Goal: Task Accomplishment & Management: Use online tool/utility

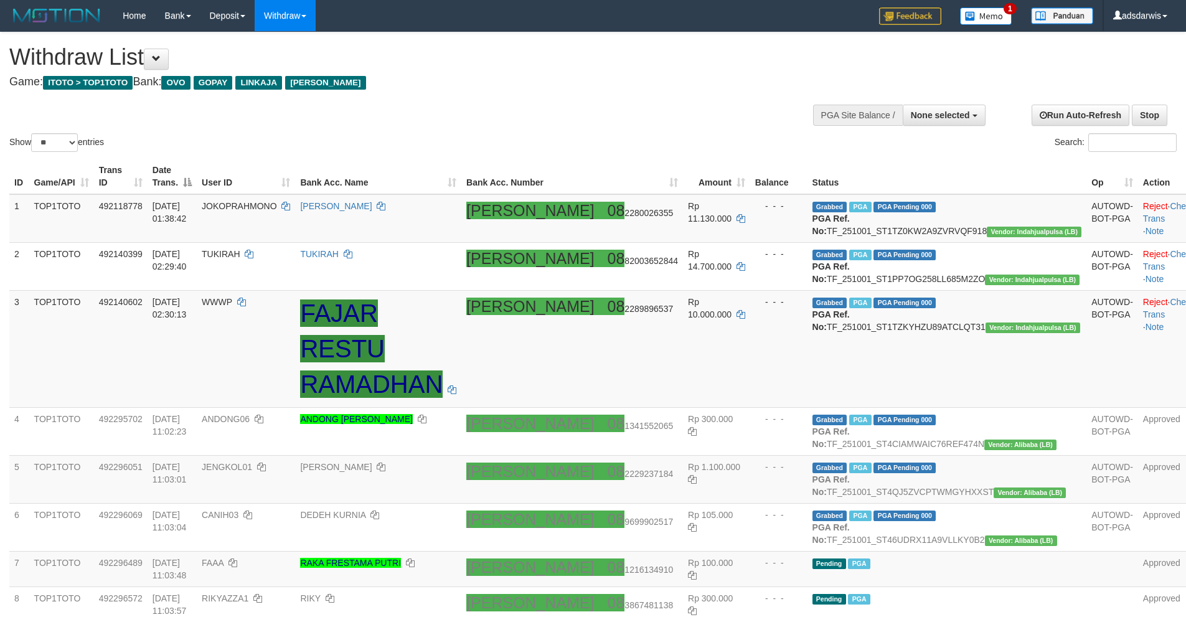
select select
select select "**"
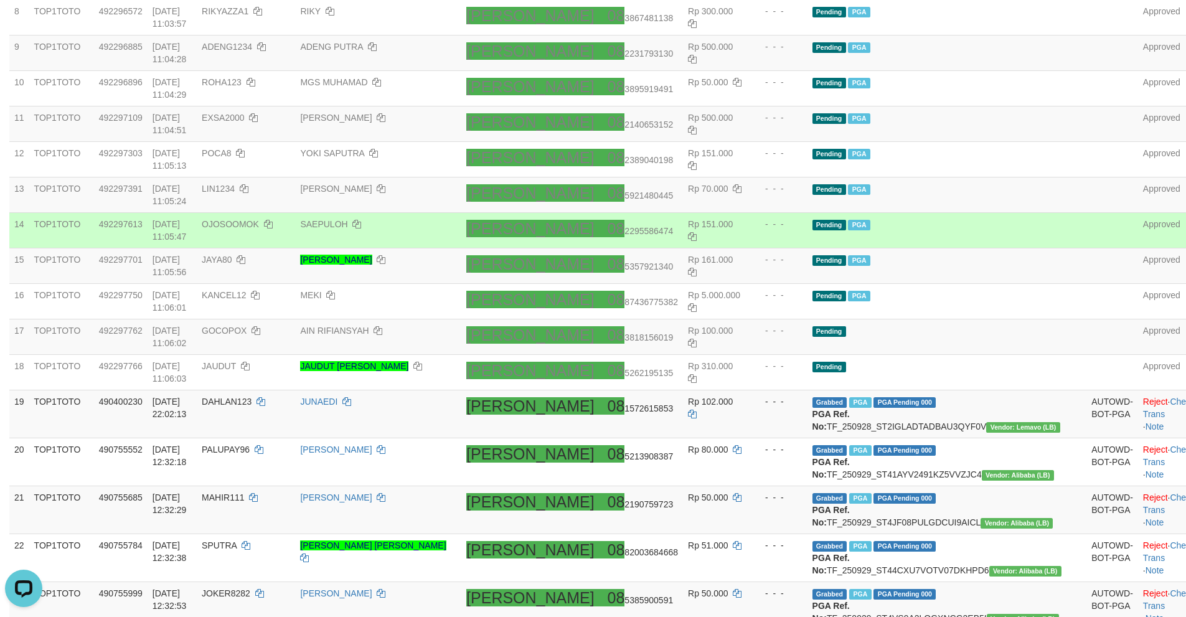
click at [979, 248] on td "Pending PGA" at bounding box center [947, 230] width 280 height 35
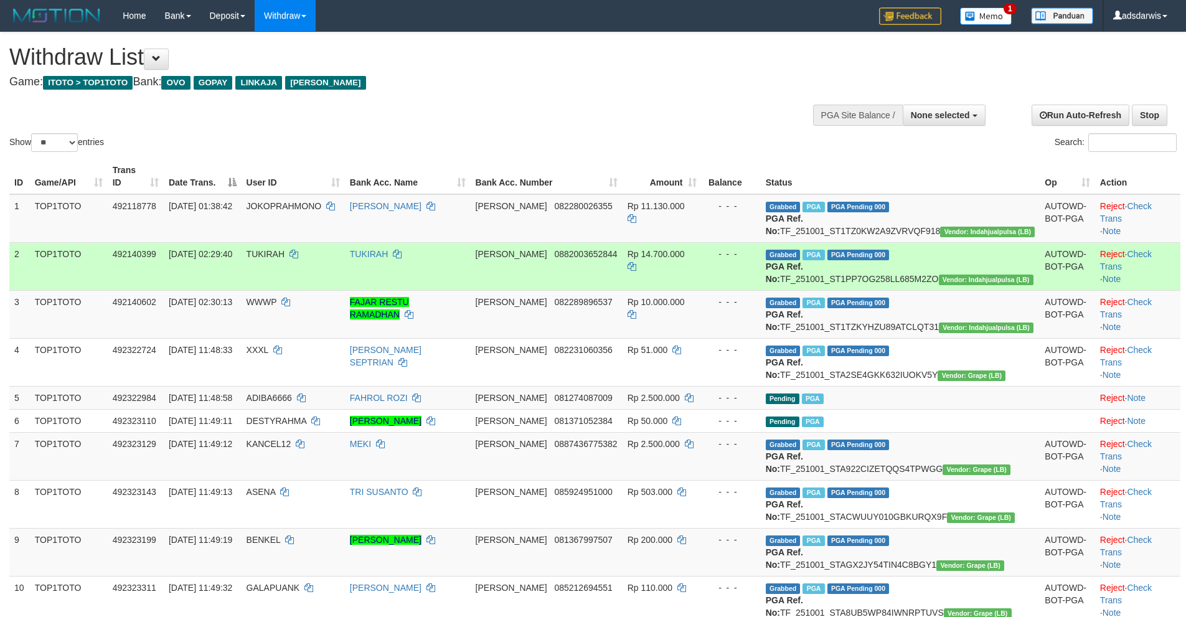
select select
select select "**"
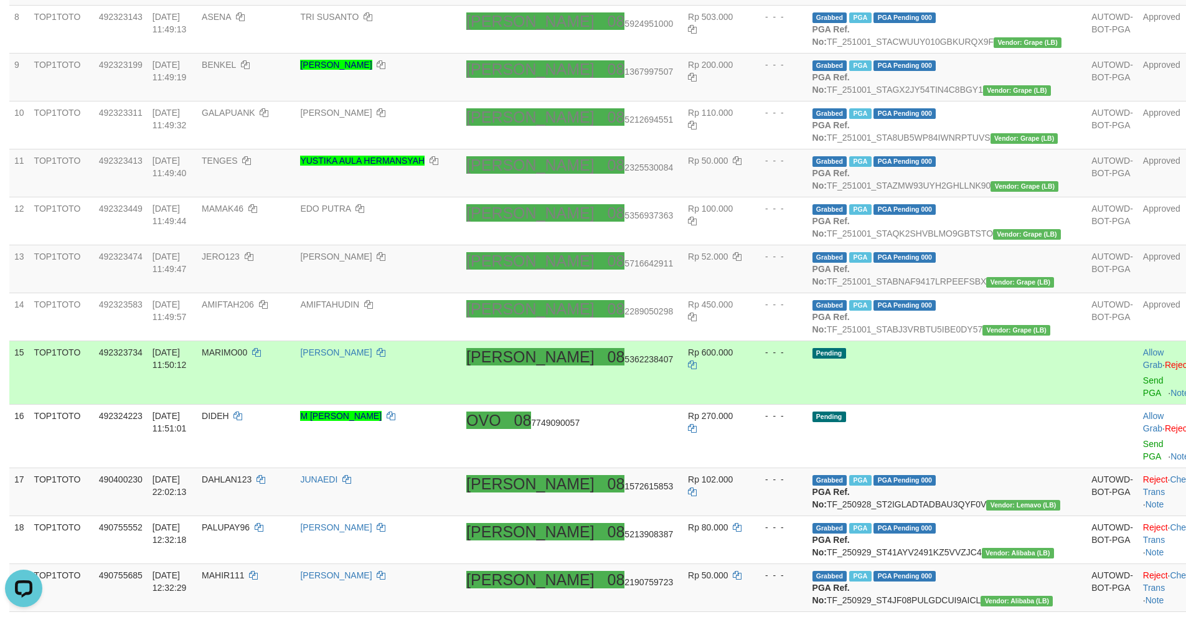
click at [971, 405] on td "Pending" at bounding box center [947, 373] width 280 height 64
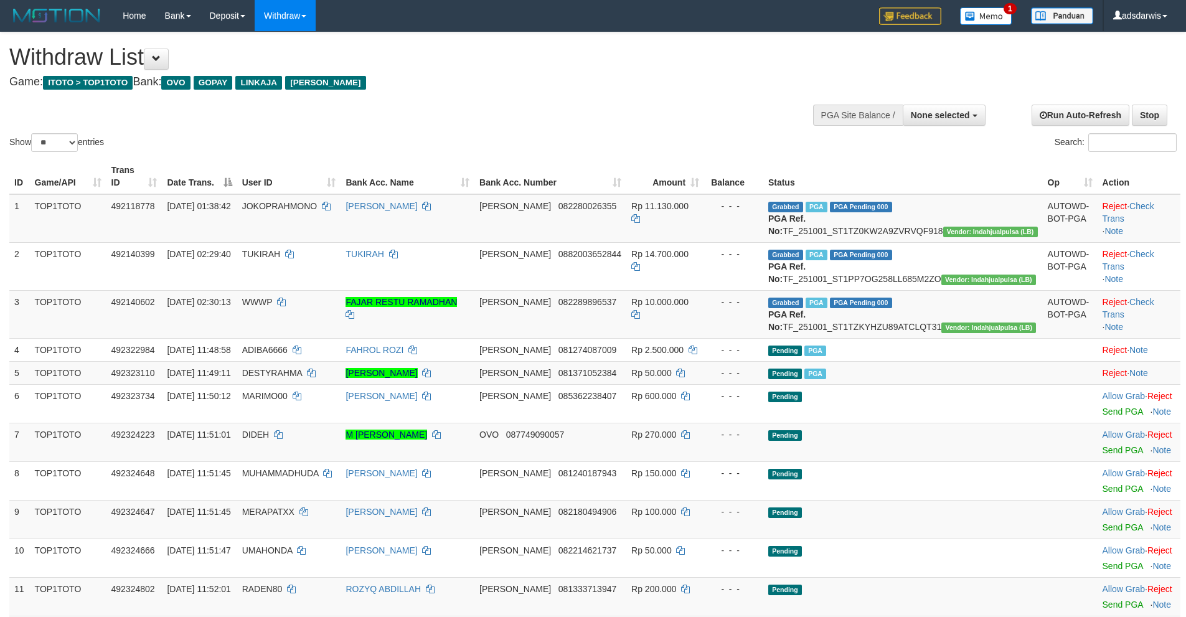
select select
select select "**"
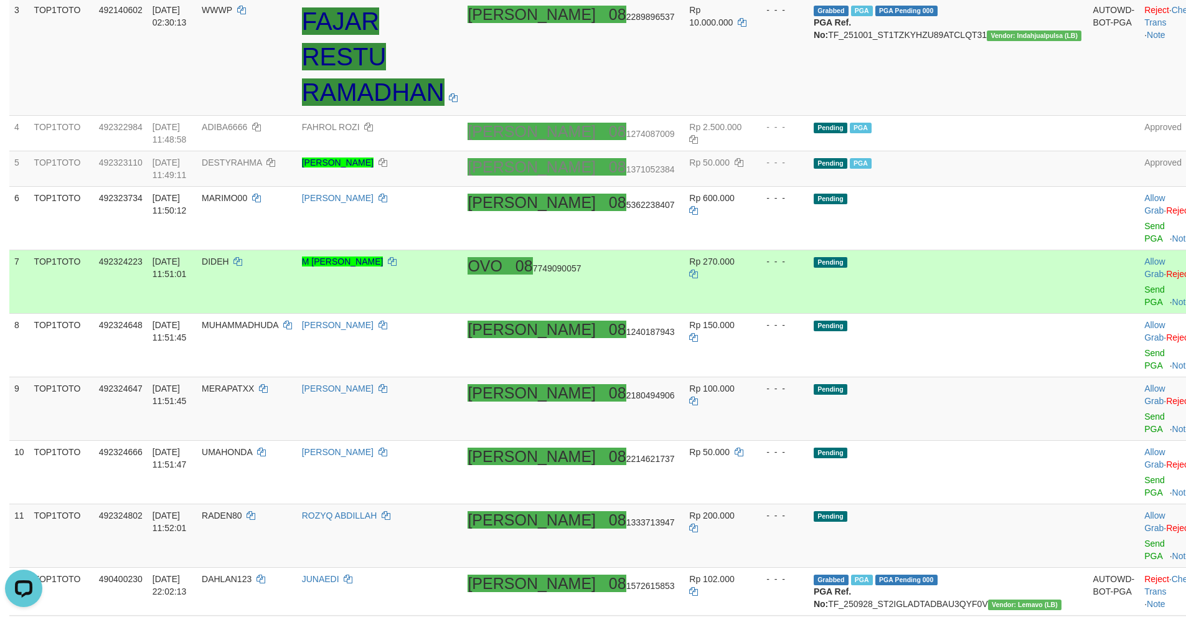
click at [1088, 252] on td at bounding box center [1114, 282] width 52 height 64
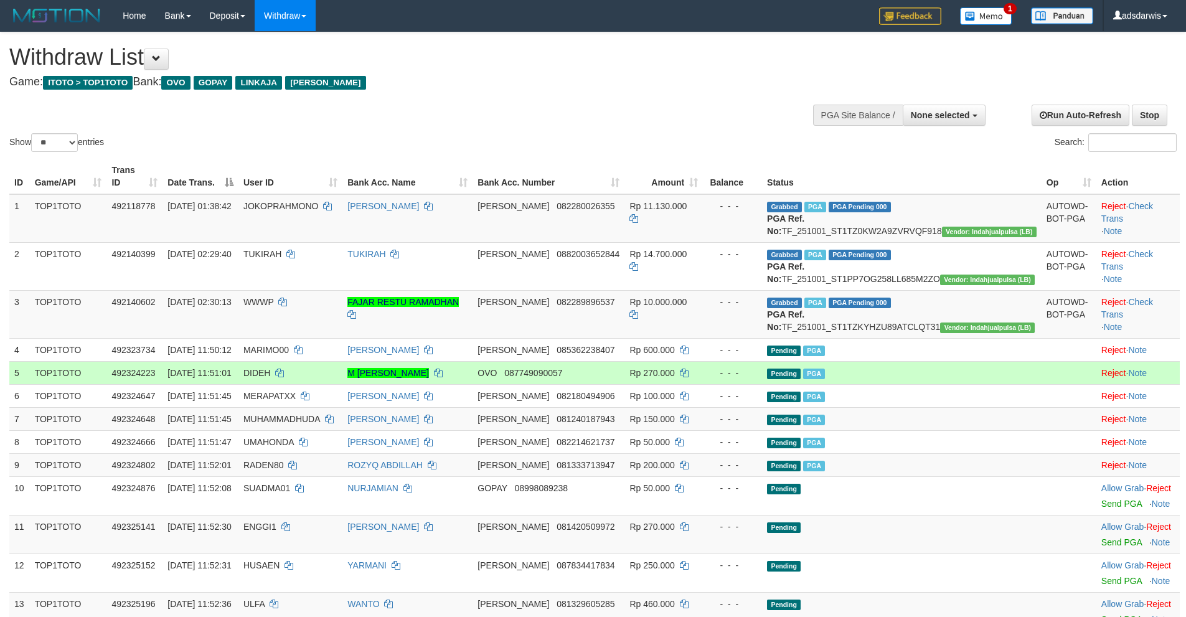
select select
select select "**"
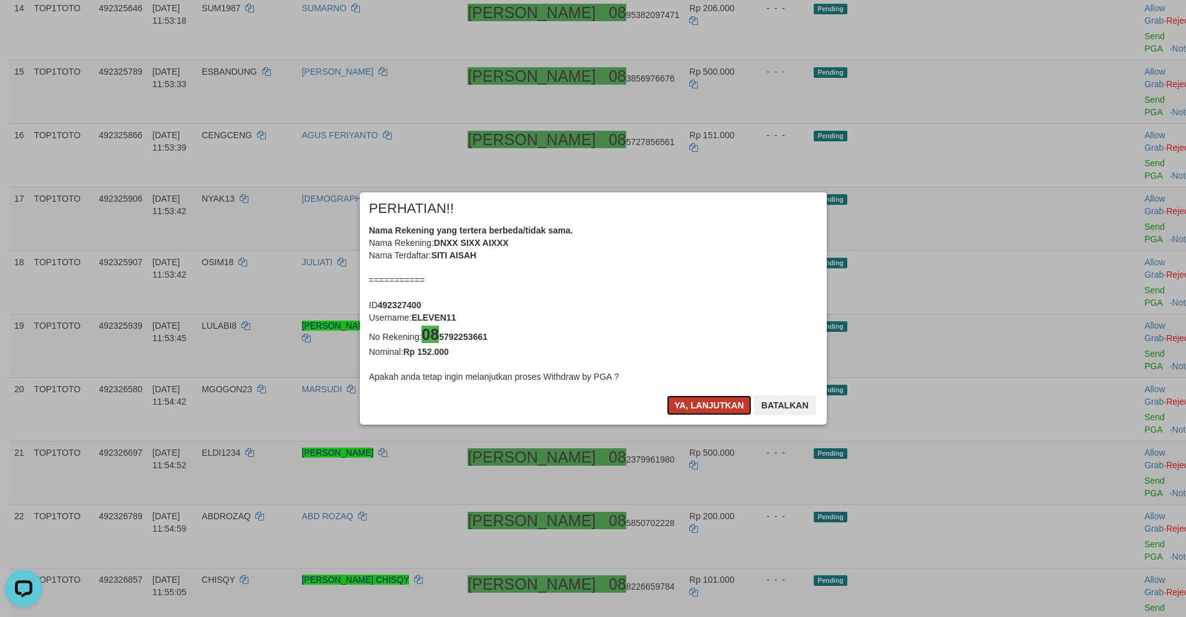
click at [706, 403] on button "Ya, lanjutkan" at bounding box center [709, 405] width 85 height 20
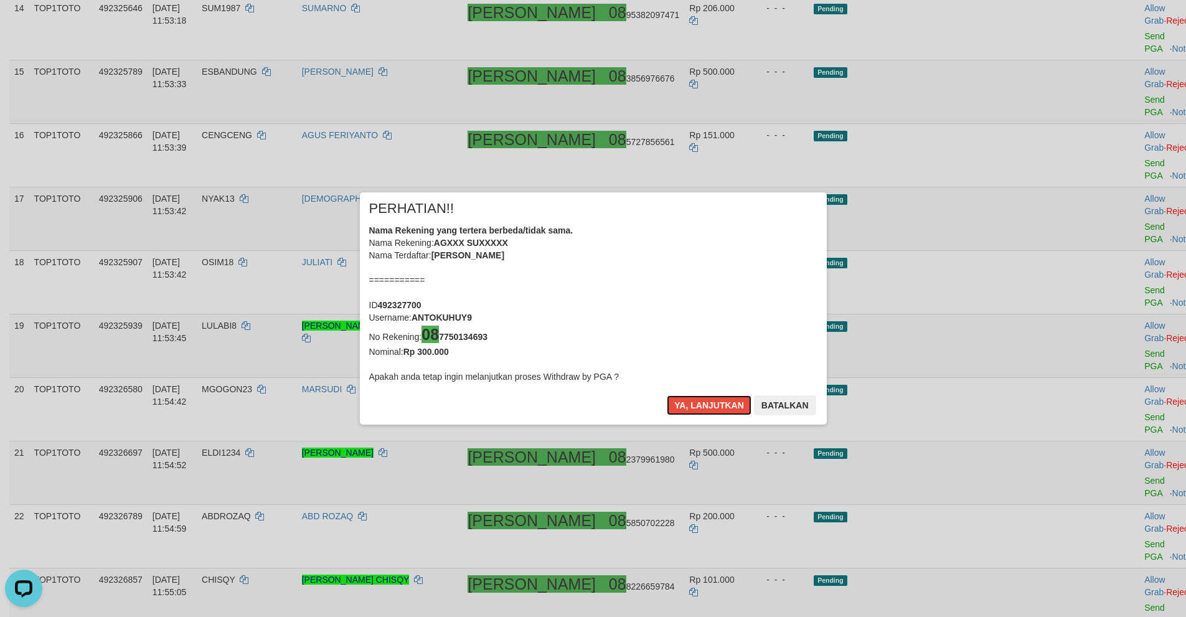
click at [706, 403] on button "Ya, lanjutkan" at bounding box center [709, 405] width 85 height 20
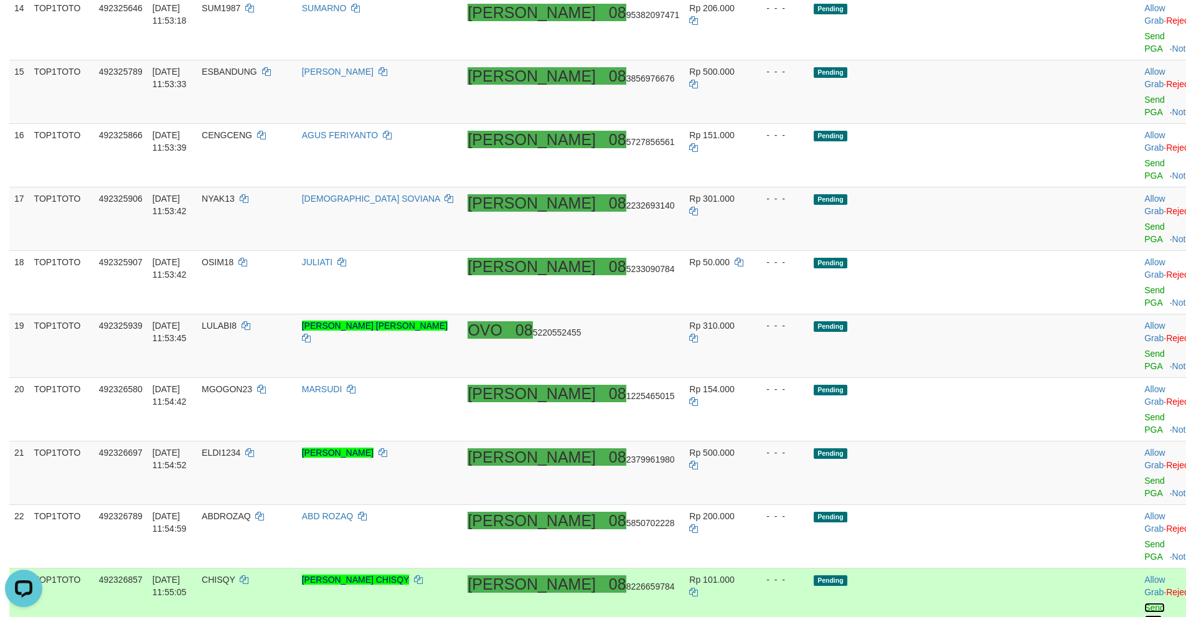
click at [1144, 603] on link "Send PGA" at bounding box center [1154, 614] width 21 height 22
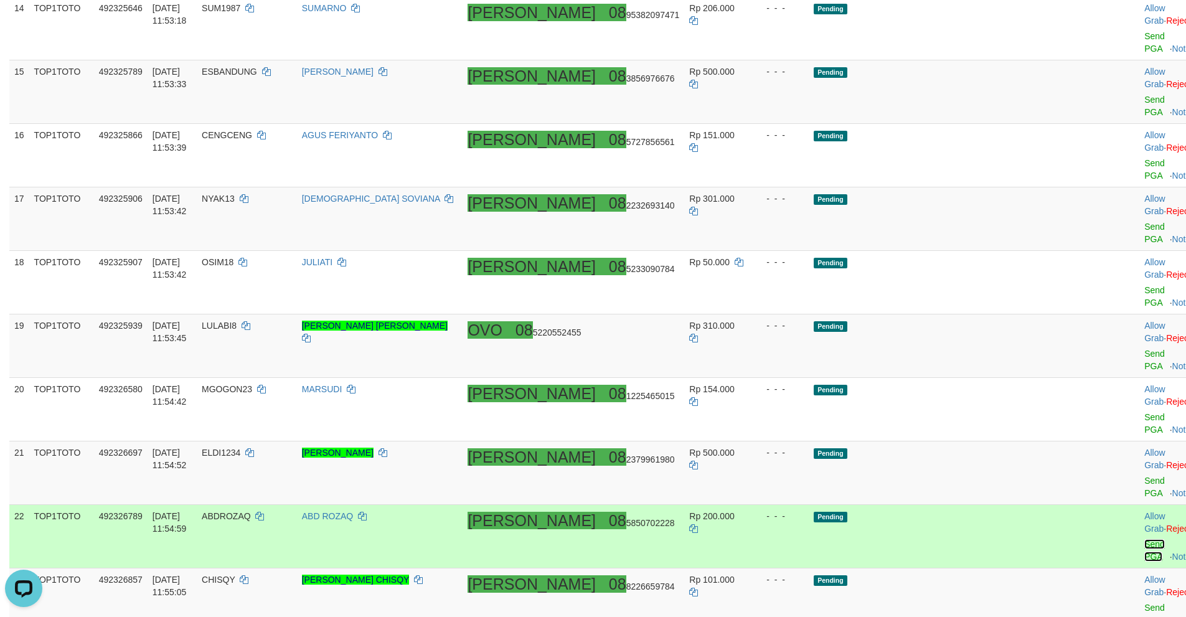
click at [1144, 539] on link "Send PGA" at bounding box center [1154, 550] width 21 height 22
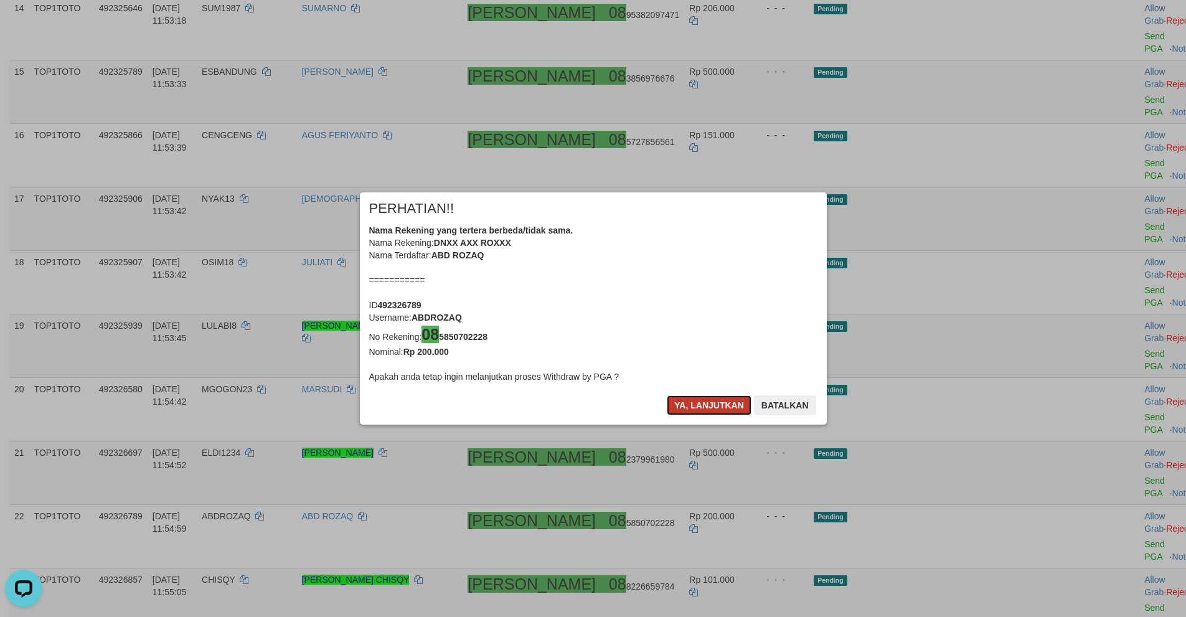
click at [693, 403] on button "Ya, lanjutkan" at bounding box center [709, 405] width 85 height 20
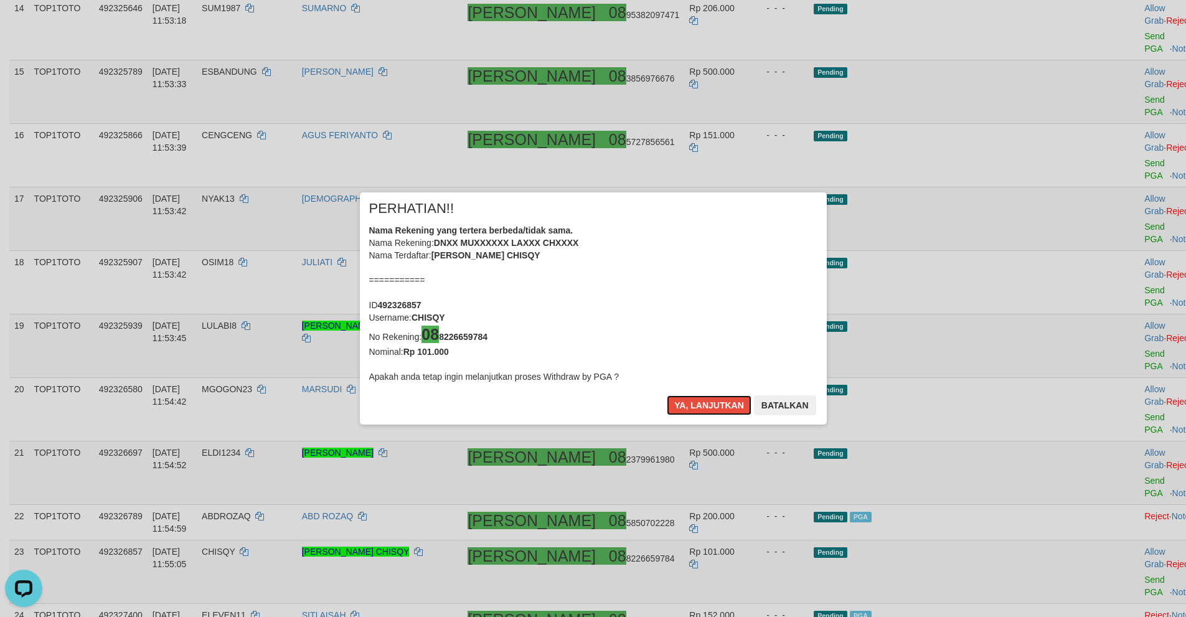
click at [693, 403] on button "Ya, lanjutkan" at bounding box center [709, 405] width 85 height 20
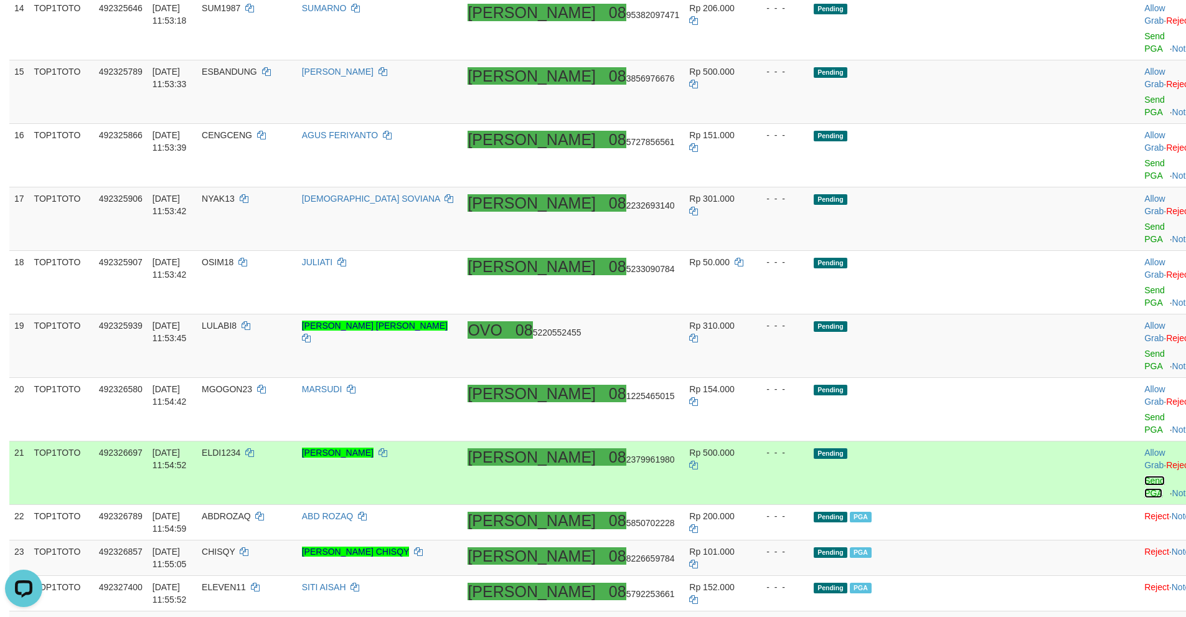
click at [1144, 476] on link "Send PGA" at bounding box center [1154, 487] width 21 height 22
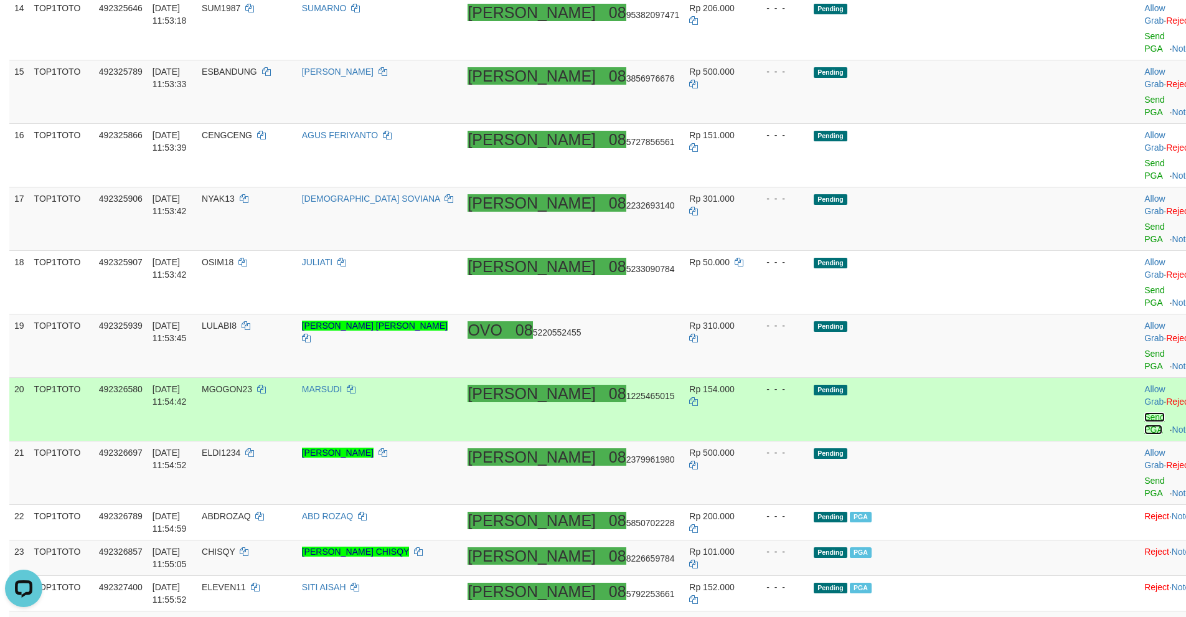
click at [1144, 412] on link "Send PGA" at bounding box center [1154, 423] width 21 height 22
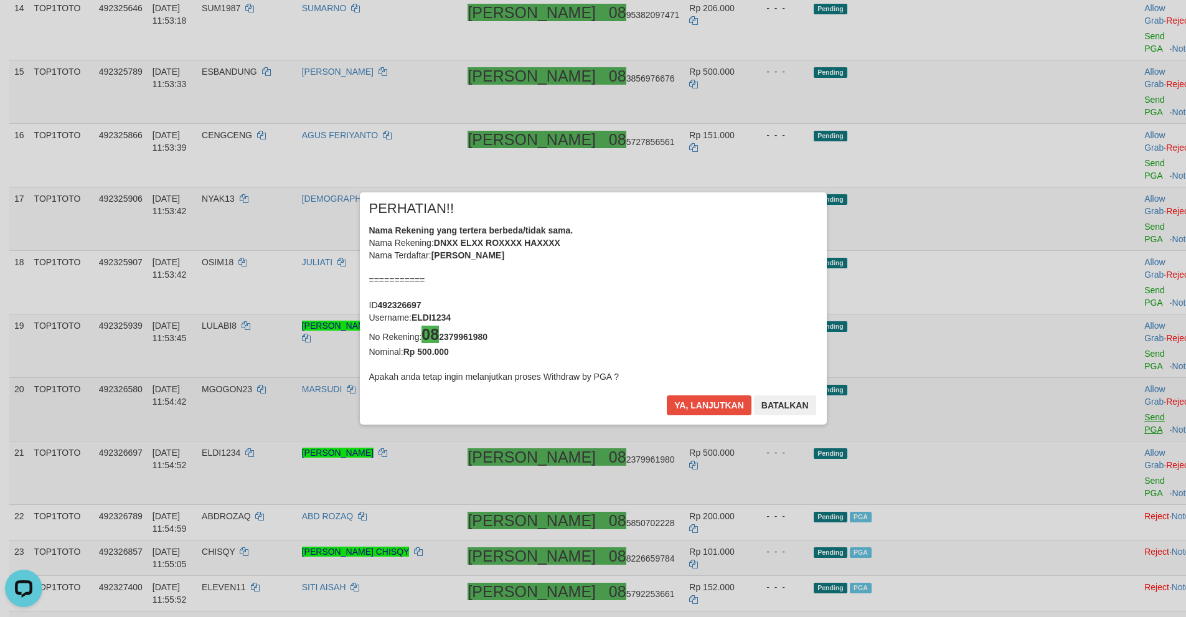
click at [1089, 110] on div "× PERHATIAN!! Nama Rekening yang tertera berbeda/tidak sama. Nama Rekening: DNX…" at bounding box center [593, 308] width 1186 height 617
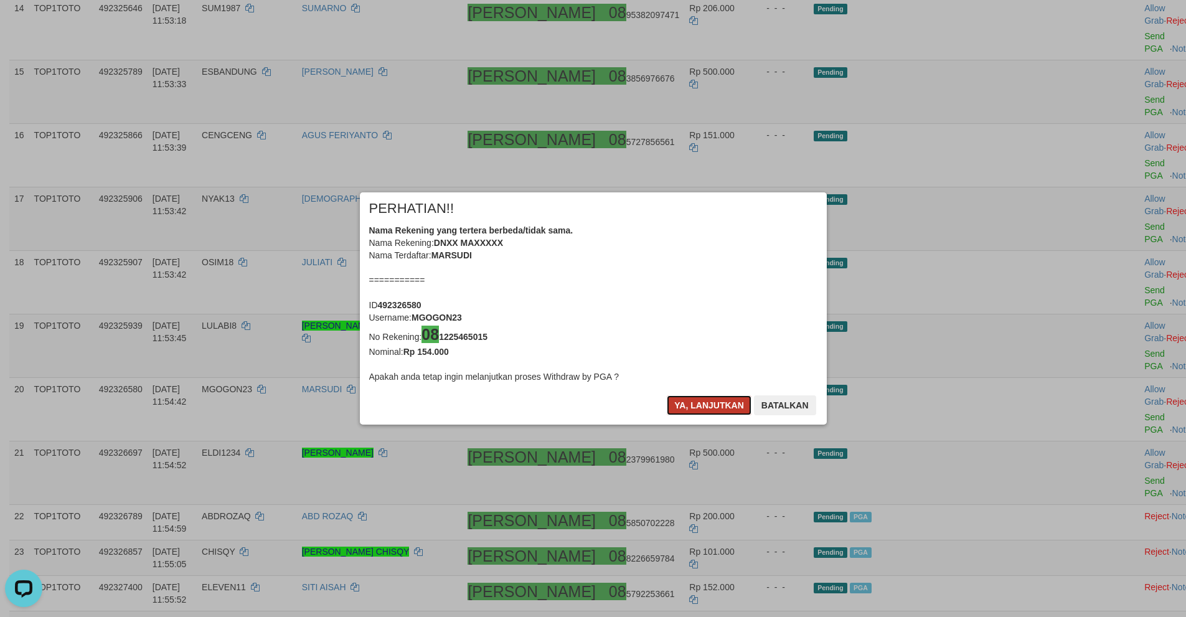
click at [700, 411] on button "Ya, lanjutkan" at bounding box center [709, 405] width 85 height 20
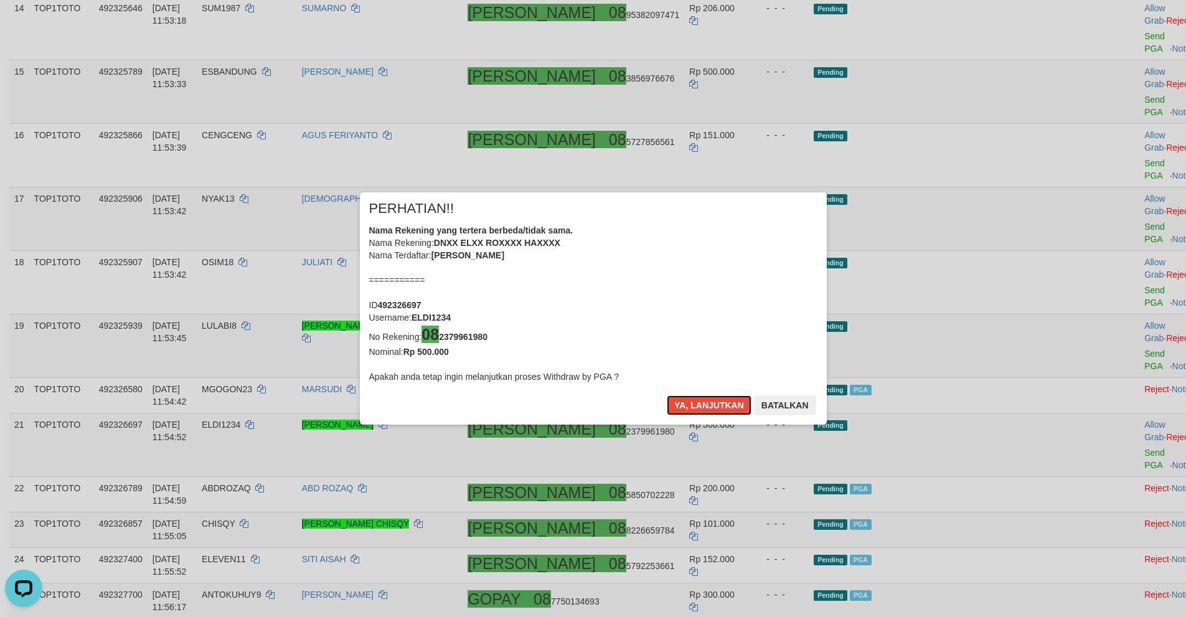
click at [700, 411] on button "Ya, lanjutkan" at bounding box center [709, 405] width 85 height 20
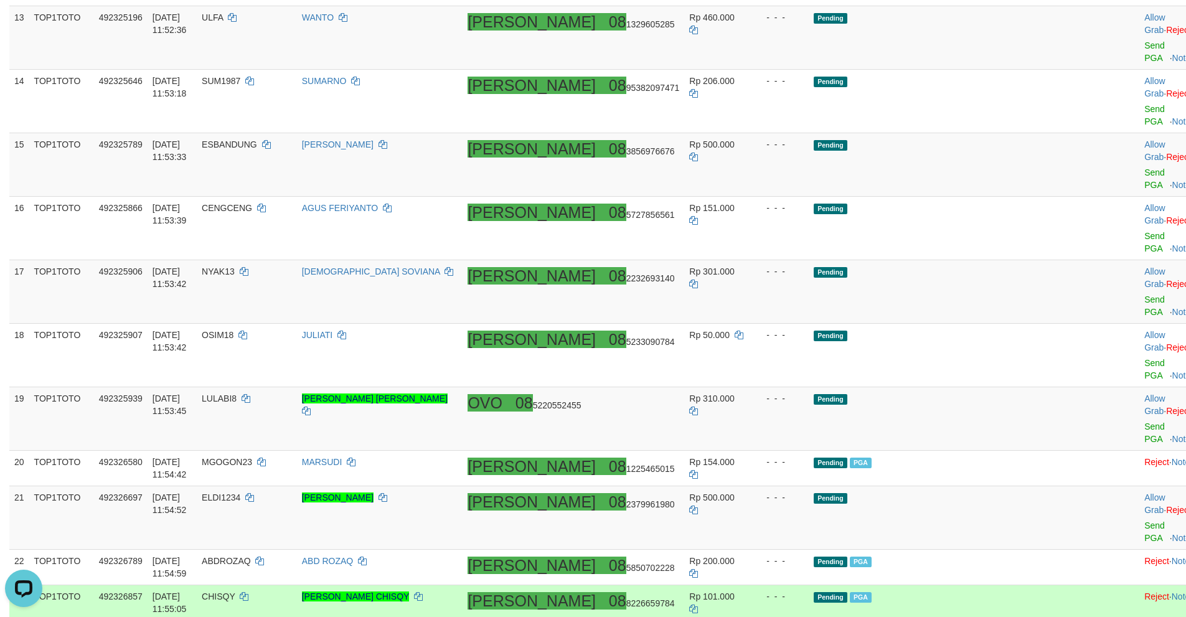
scroll to position [691, 0]
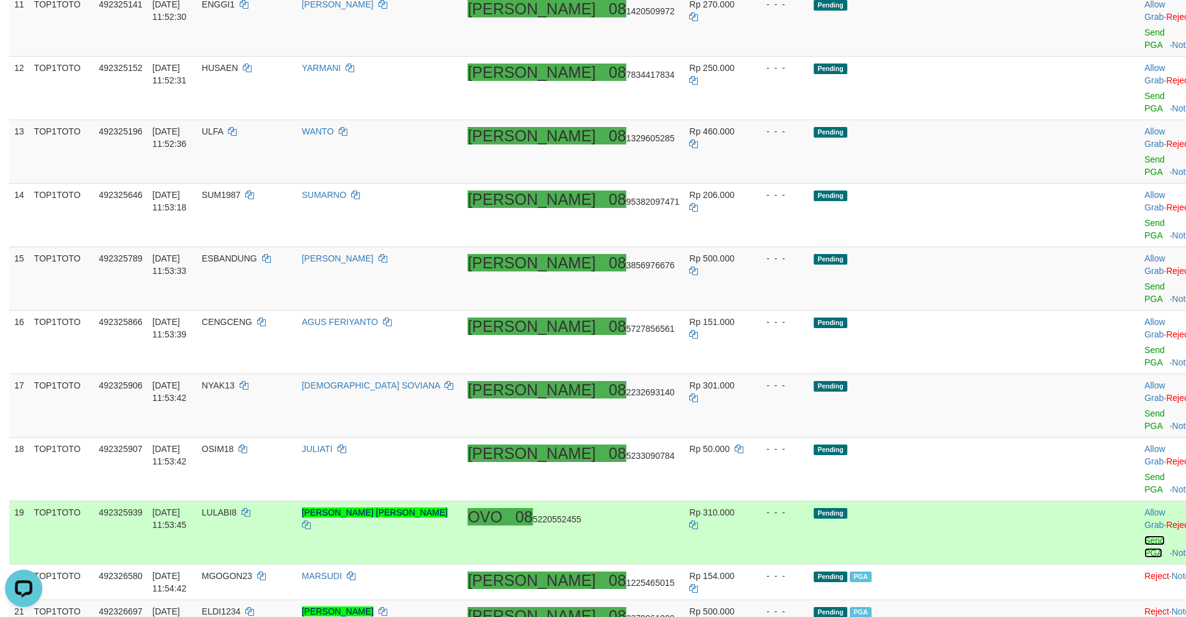
click at [1144, 535] on link "Send PGA" at bounding box center [1154, 546] width 21 height 22
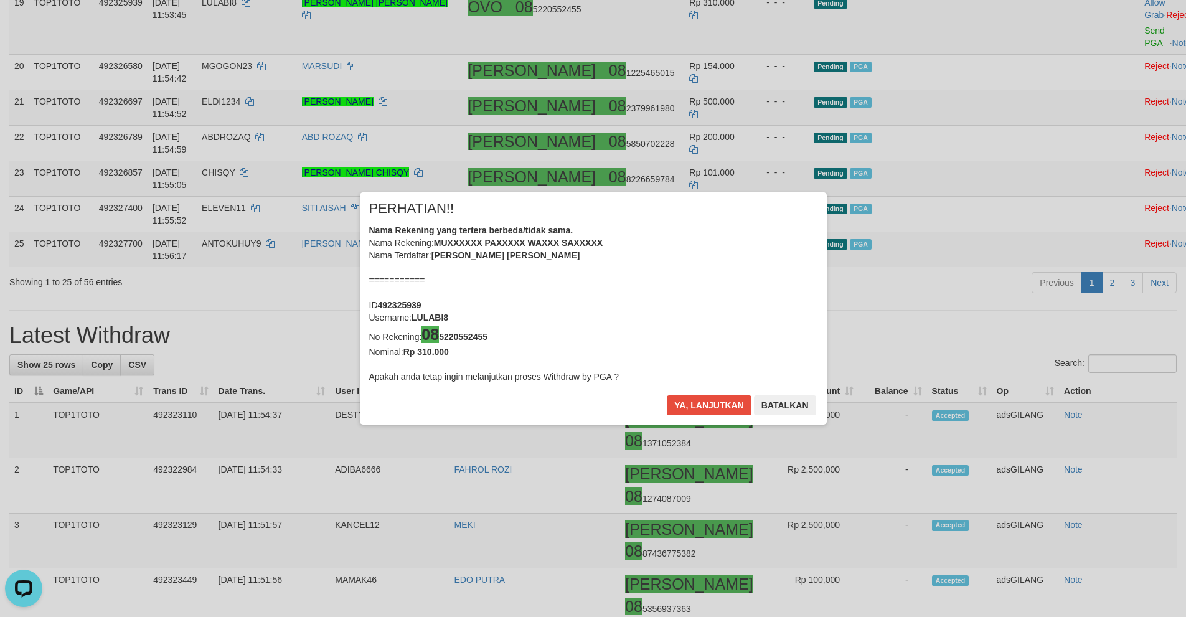
scroll to position [1231, 0]
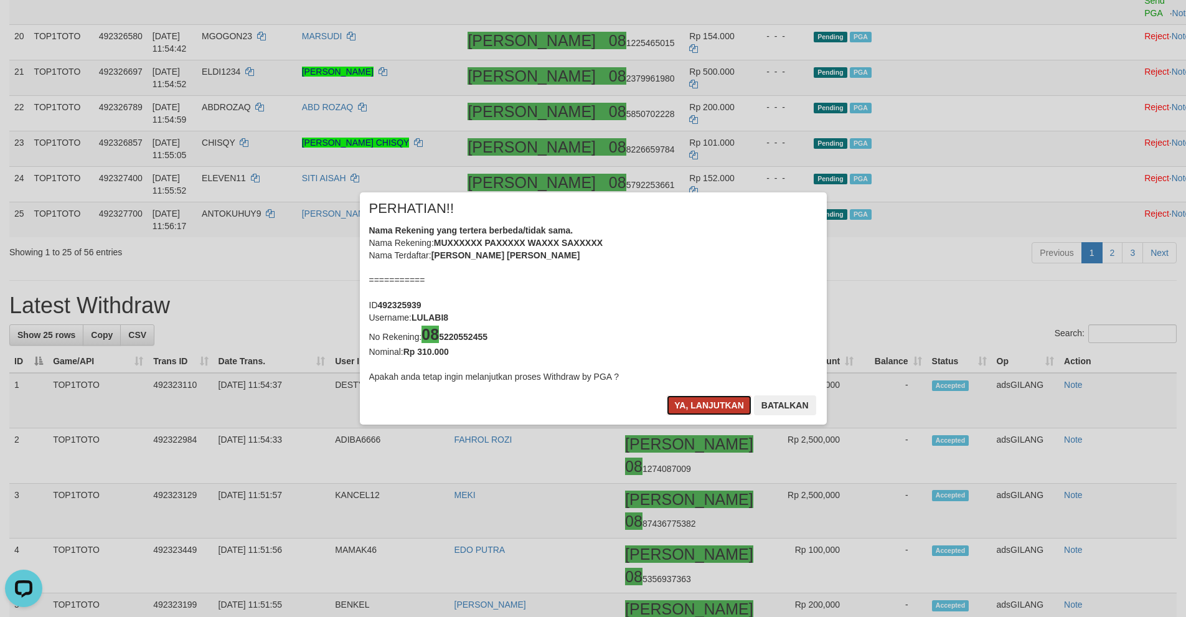
click at [710, 402] on button "Ya, lanjutkan" at bounding box center [709, 405] width 85 height 20
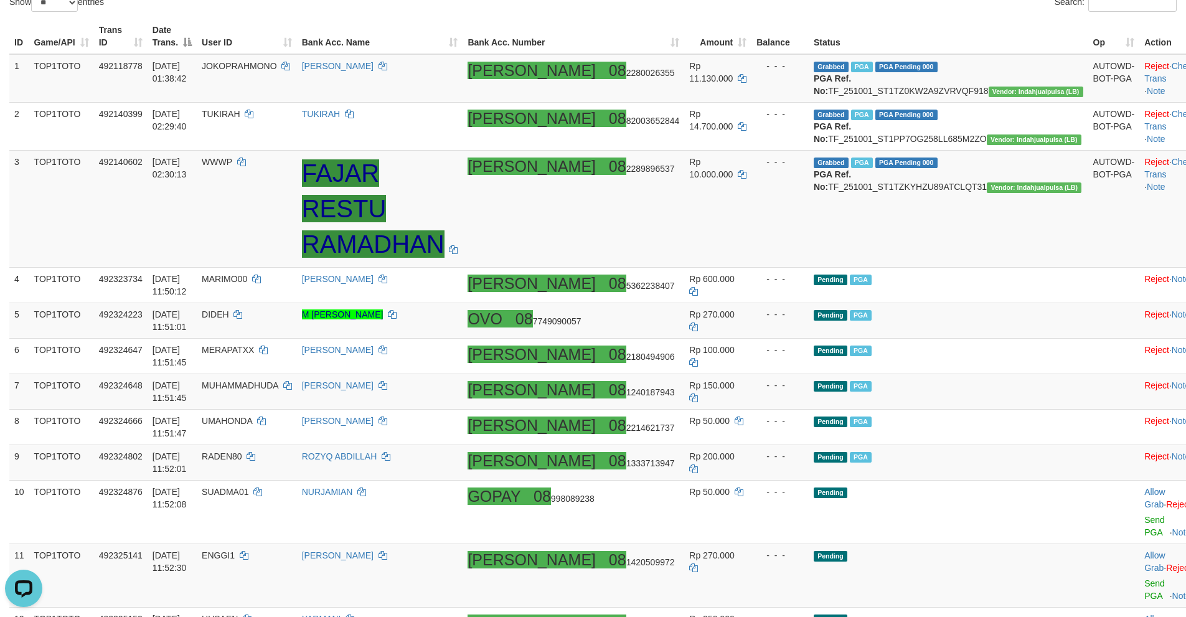
scroll to position [86, 0]
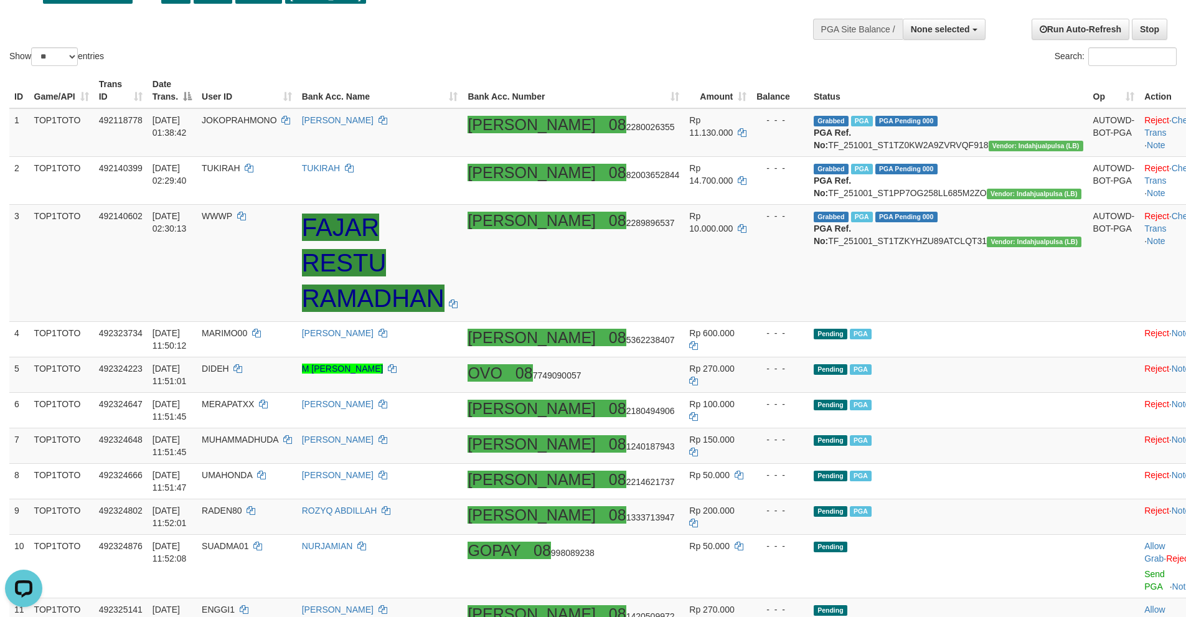
click at [525, 32] on div "Show ** ** ** *** entries Search:" at bounding box center [593, 7] width 1186 height 122
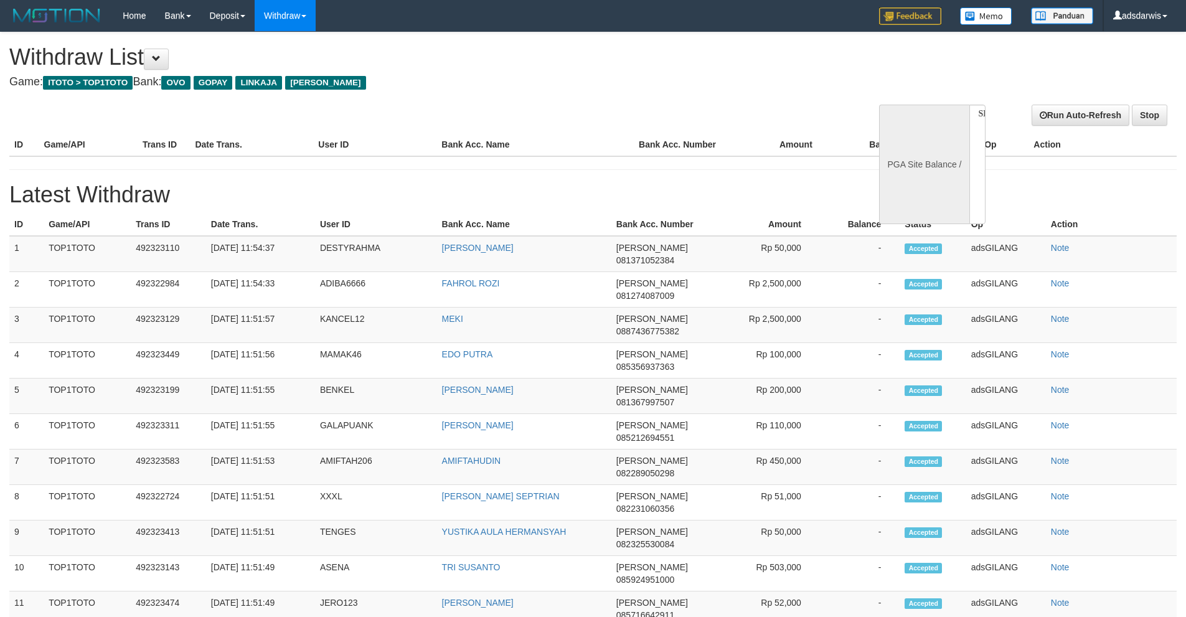
select select
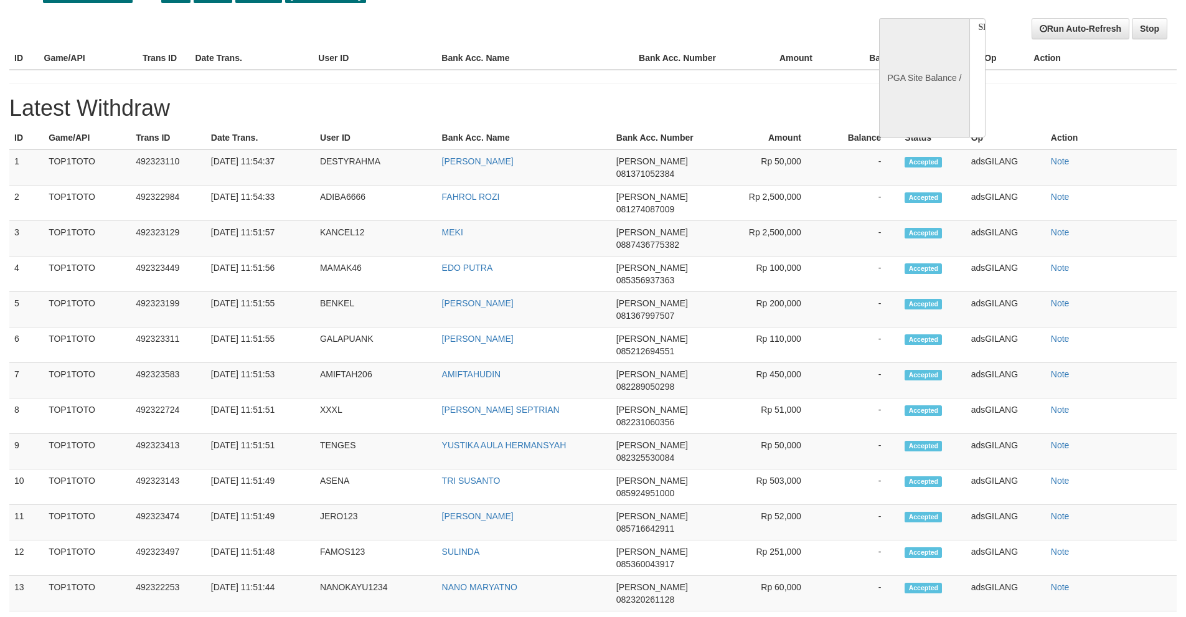
select select "**"
select select
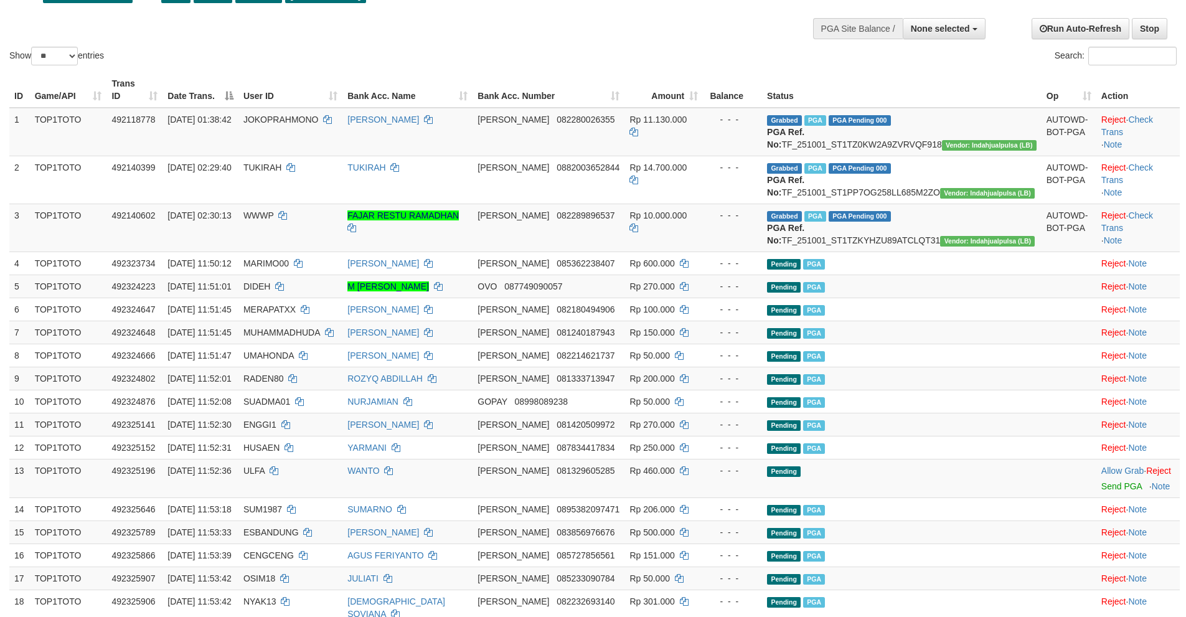
scroll to position [0, 0]
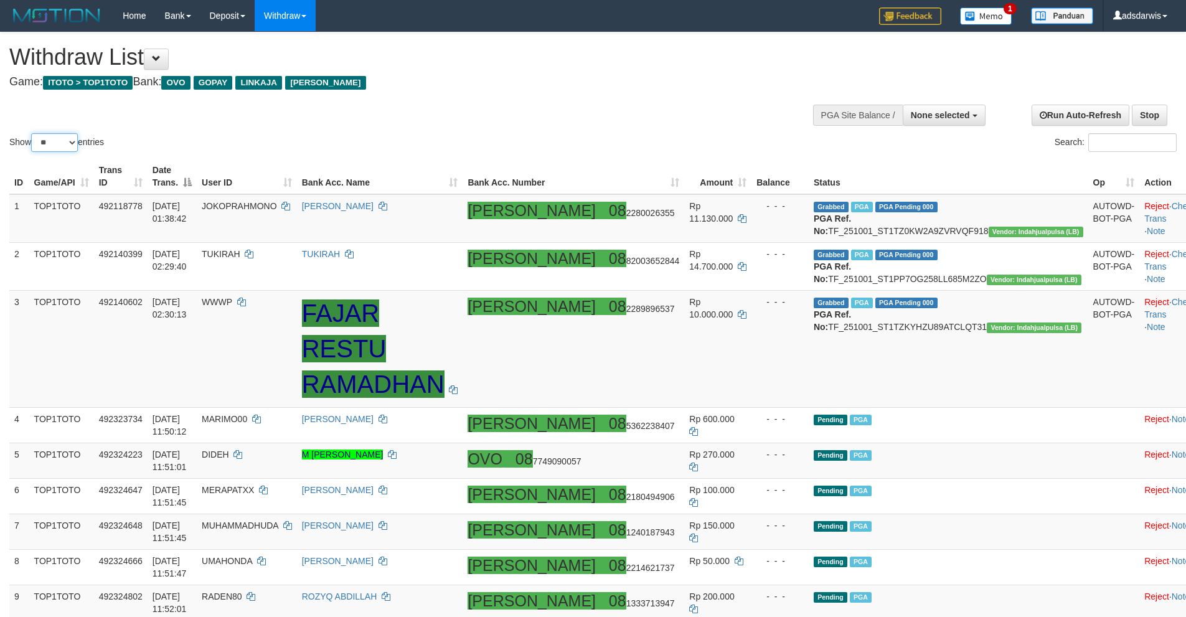
click at [56, 148] on select "** ** ** ***" at bounding box center [54, 142] width 47 height 19
select select "***"
click at [33, 133] on select "** ** ** ***" at bounding box center [54, 142] width 47 height 19
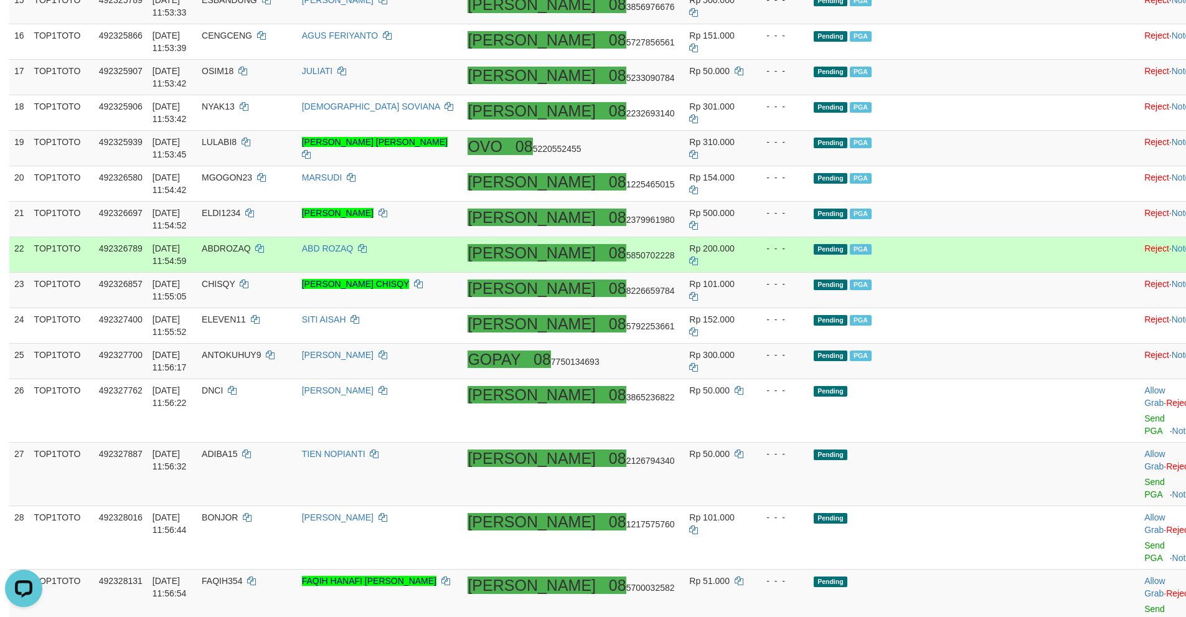
scroll to position [934, 0]
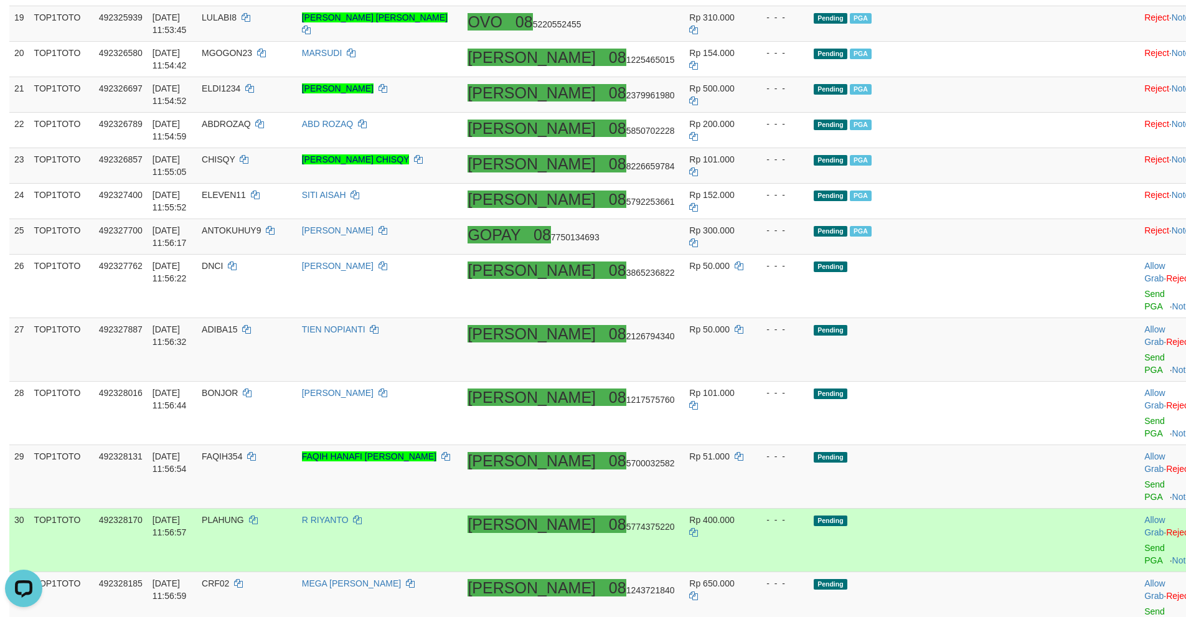
click at [977, 509] on td "Pending" at bounding box center [949, 541] width 280 height 64
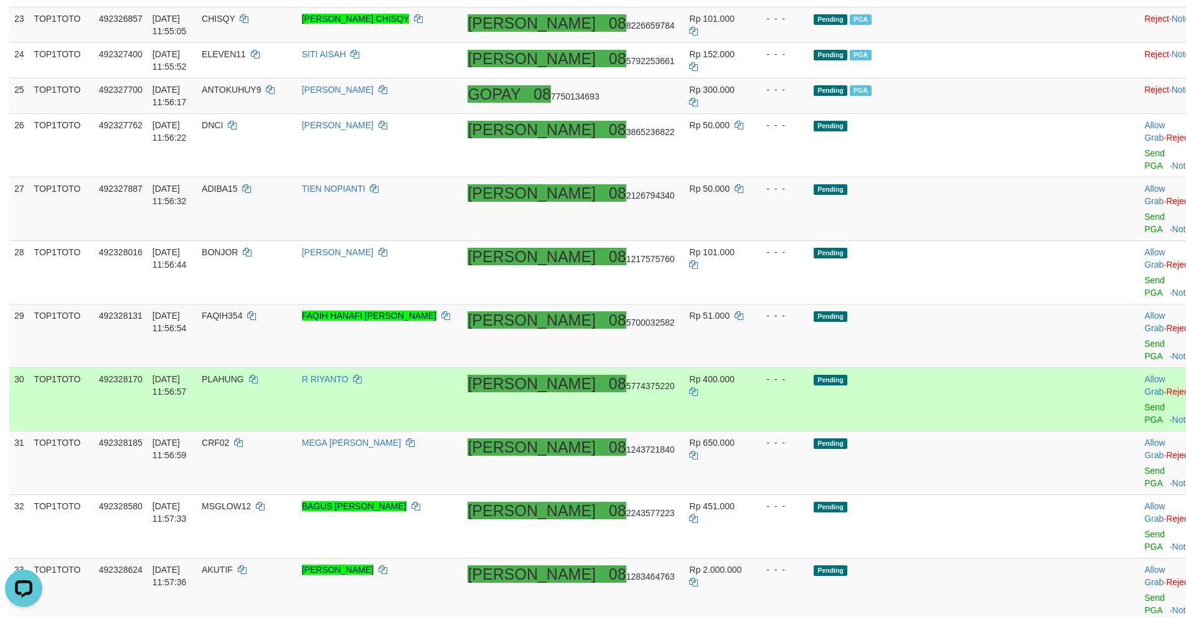
scroll to position [1121, 0]
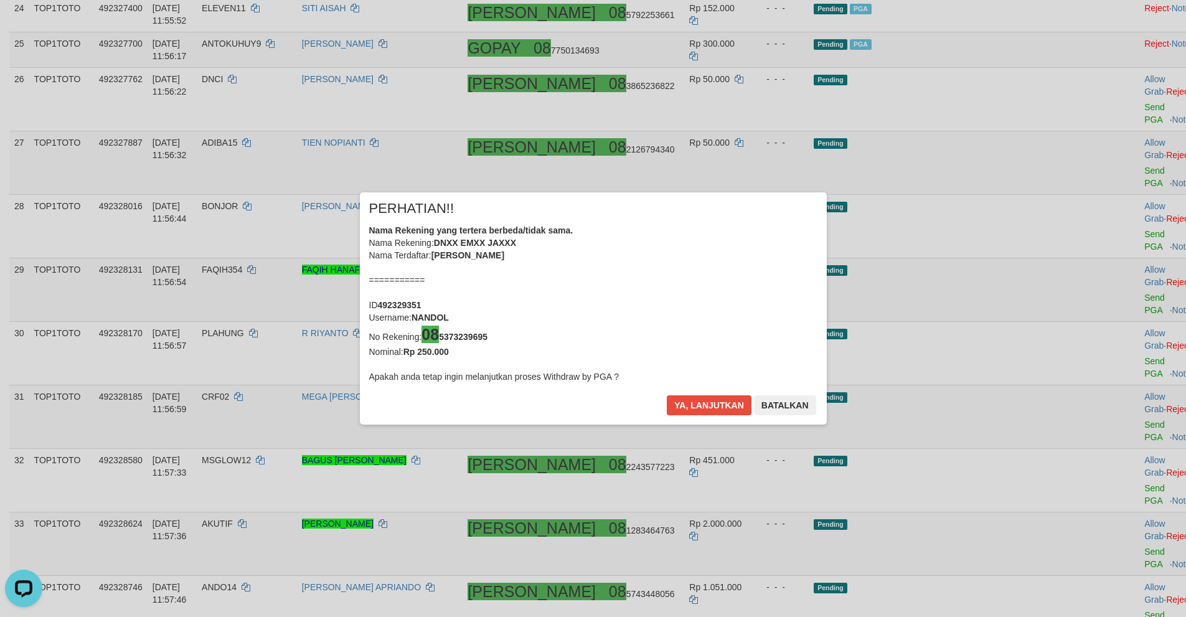
click at [1091, 398] on div "× PERHATIAN!! Nama Rekening yang tertera berbeda/tidak sama. Nama Rekening: DNX…" at bounding box center [593, 308] width 1186 height 283
click at [712, 402] on button "Ya, lanjutkan" at bounding box center [709, 405] width 85 height 20
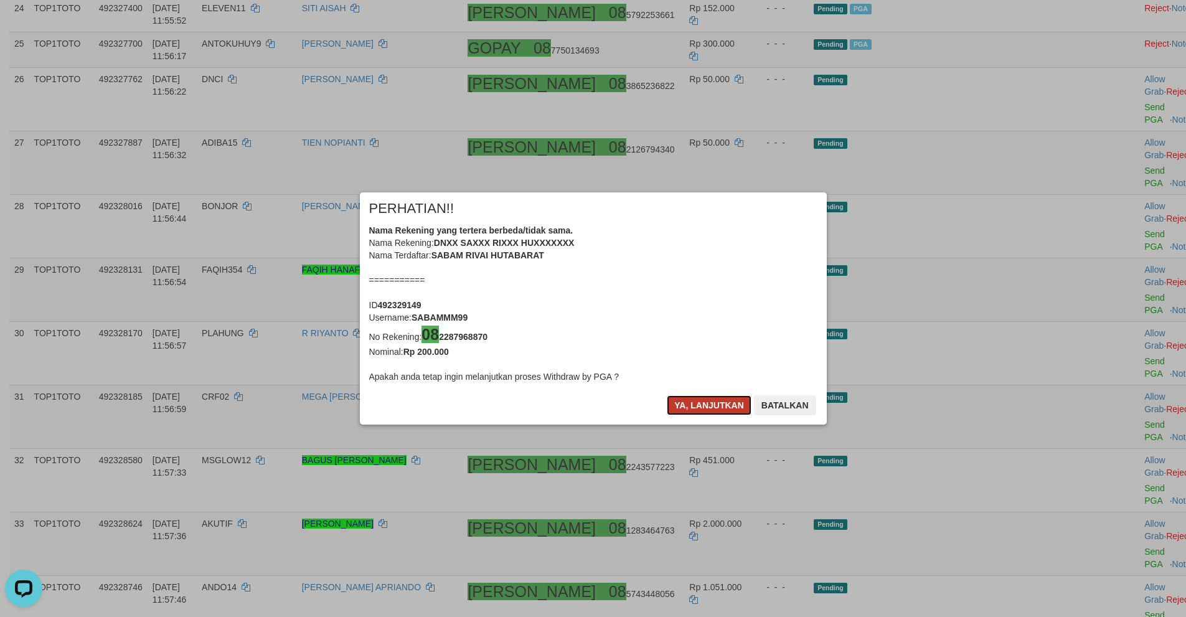
click at [687, 400] on button "Ya, lanjutkan" at bounding box center [709, 405] width 85 height 20
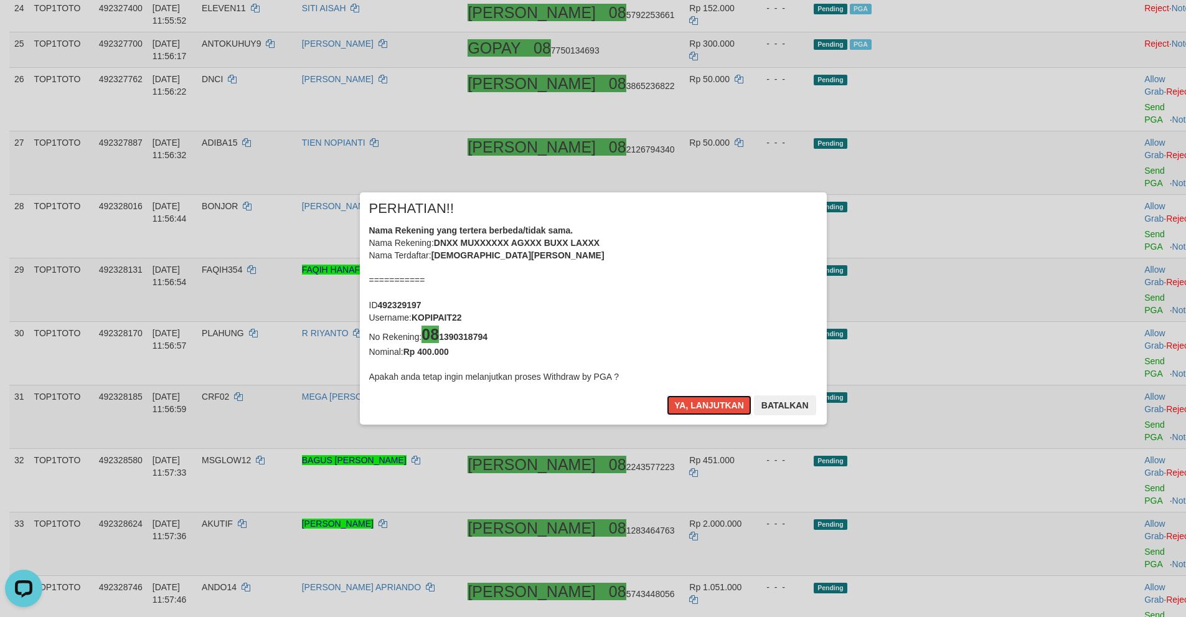
click at [687, 400] on button "Ya, lanjutkan" at bounding box center [709, 405] width 85 height 20
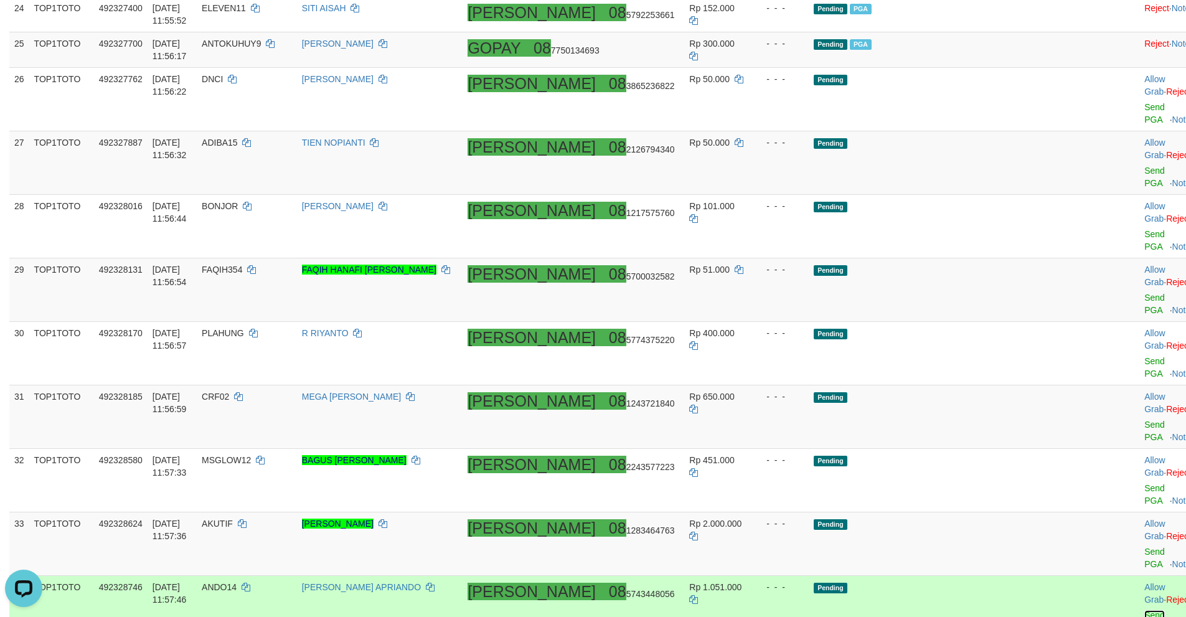
click at [1144, 610] on link "Send PGA" at bounding box center [1154, 621] width 21 height 22
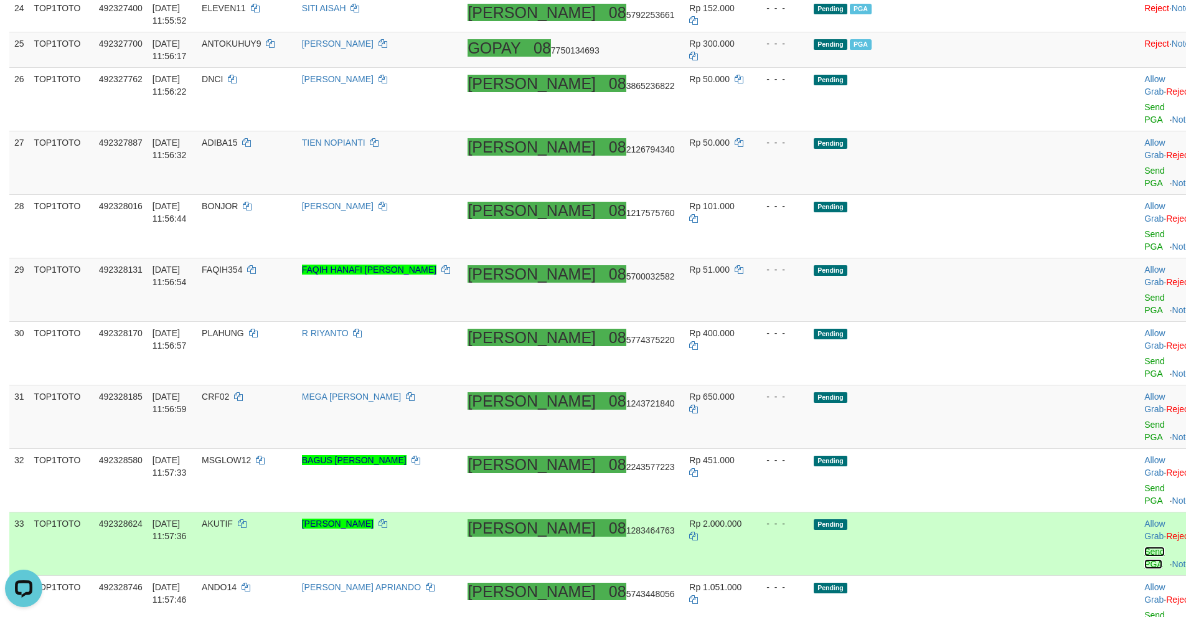
click at [1144, 547] on link "Send PGA" at bounding box center [1154, 558] width 21 height 22
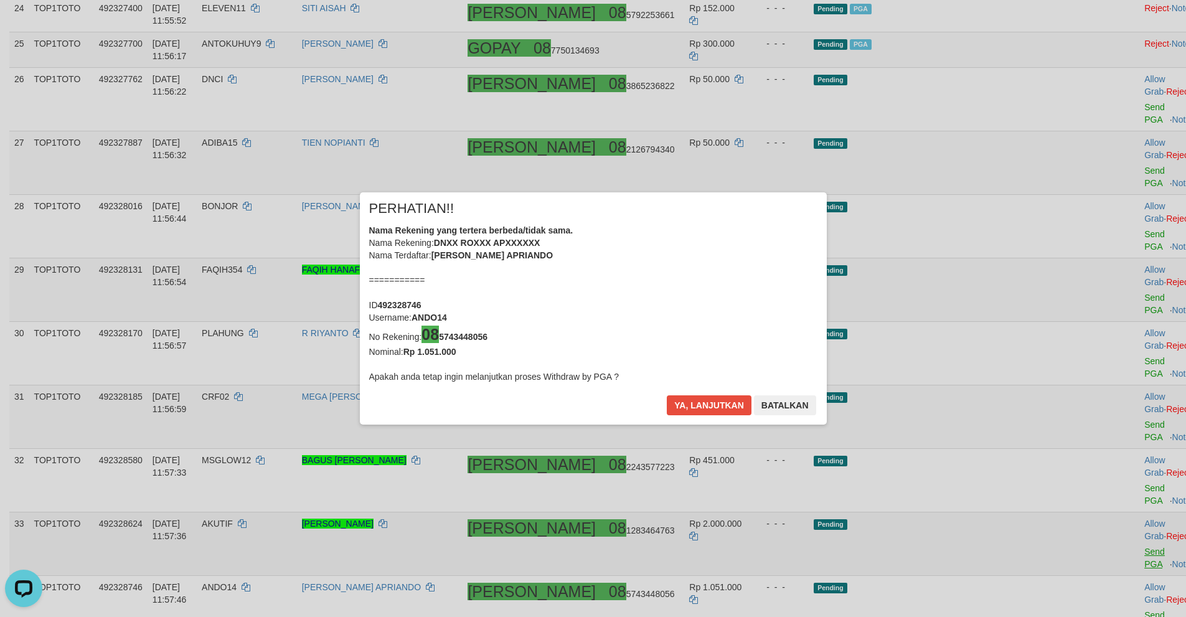
click at [1091, 280] on div "× PERHATIAN!! Nama Rekening yang tertera berbeda/tidak sama. Nama Rekening: DNX…" at bounding box center [593, 308] width 1186 height 283
click at [699, 396] on button "Ya, lanjutkan" at bounding box center [709, 405] width 85 height 20
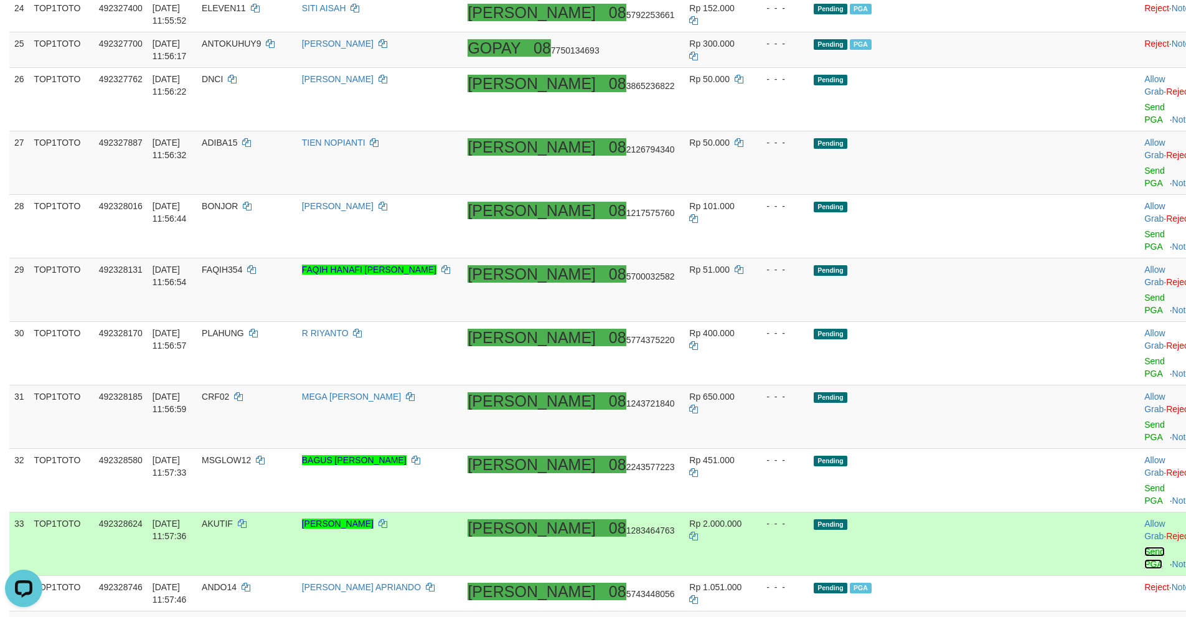
click at [1144, 547] on link "Send PGA" at bounding box center [1154, 558] width 21 height 22
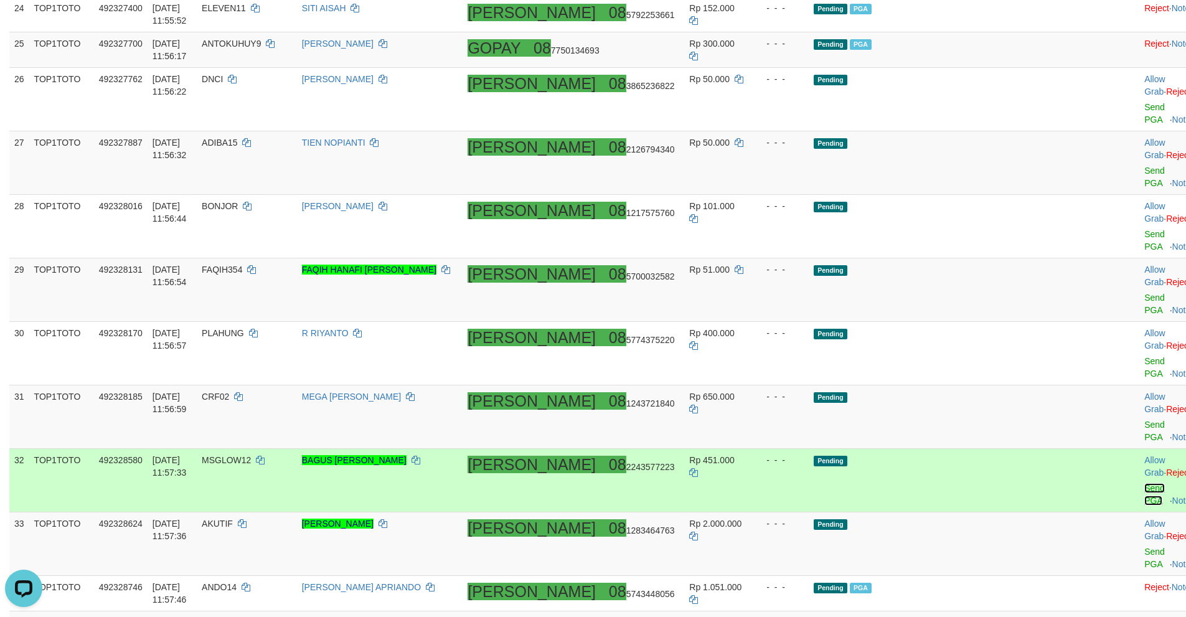
click at [1144, 483] on link "Send PGA" at bounding box center [1154, 494] width 21 height 22
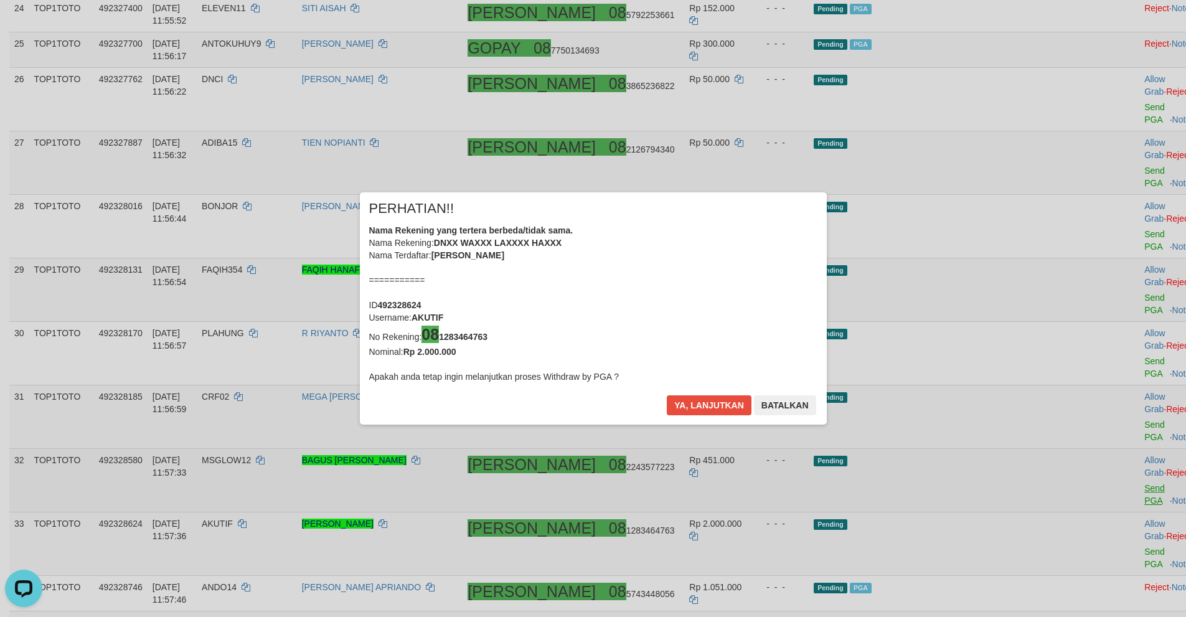
click at [1091, 247] on div "× PERHATIAN!! Nama Rekening yang tertera berbeda/tidak sama. Nama Rekening: DNX…" at bounding box center [593, 308] width 1186 height 283
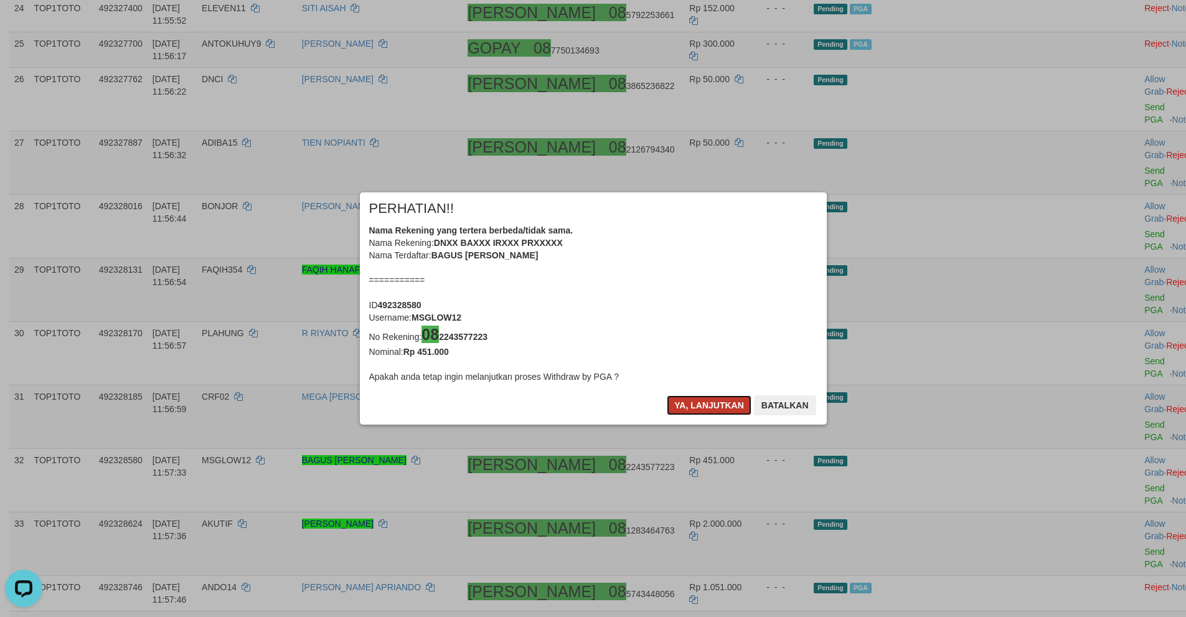
click at [691, 403] on button "Ya, lanjutkan" at bounding box center [709, 405] width 85 height 20
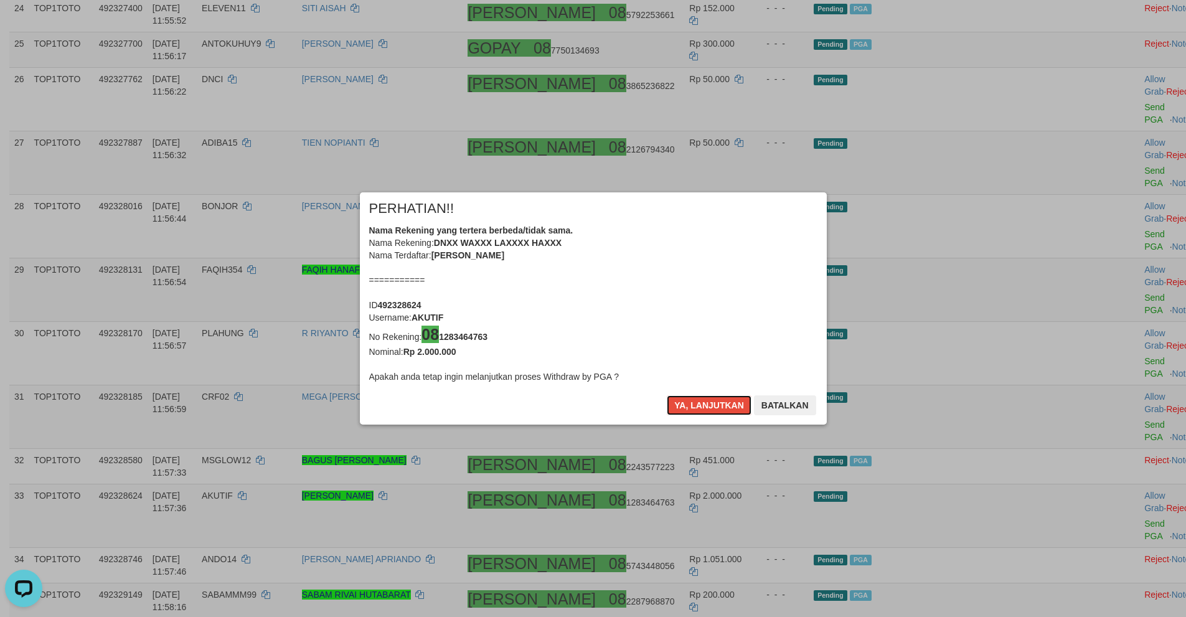
click at [691, 403] on button "Ya, lanjutkan" at bounding box center [709, 405] width 85 height 20
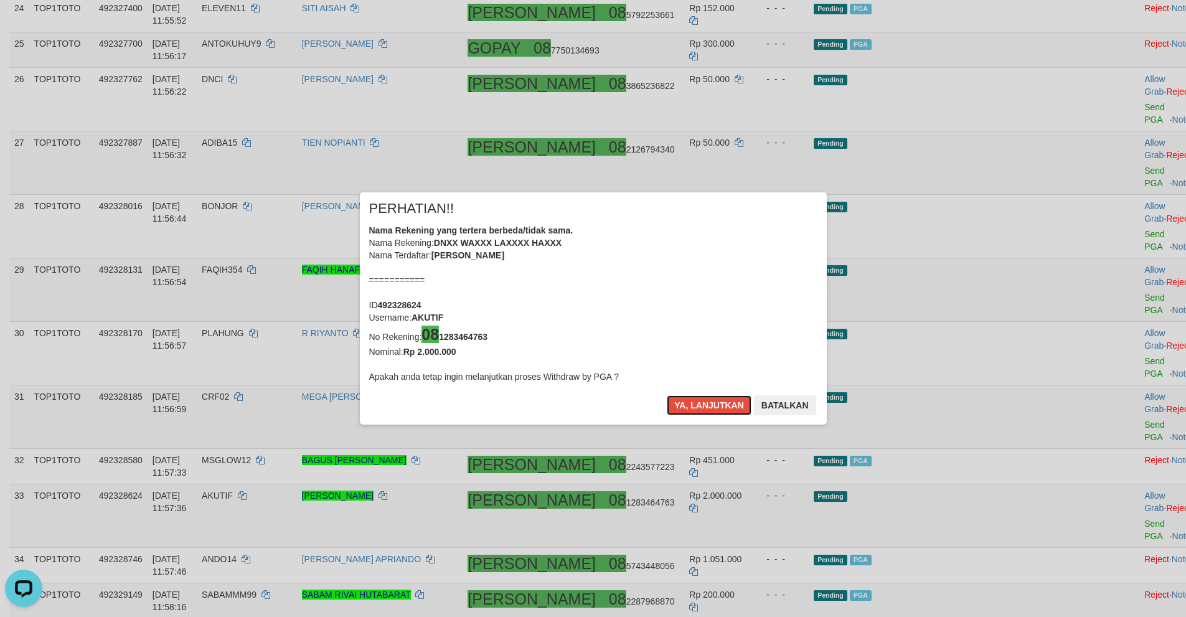
click at [691, 403] on button "Ya, lanjutkan" at bounding box center [709, 405] width 85 height 20
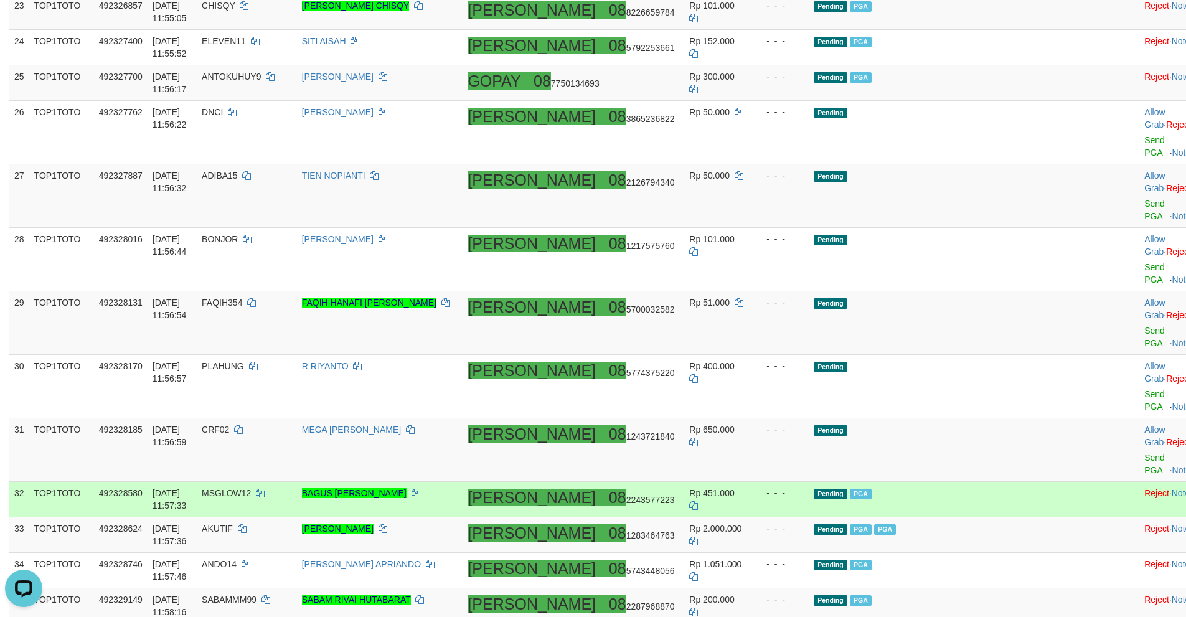
scroll to position [1058, 0]
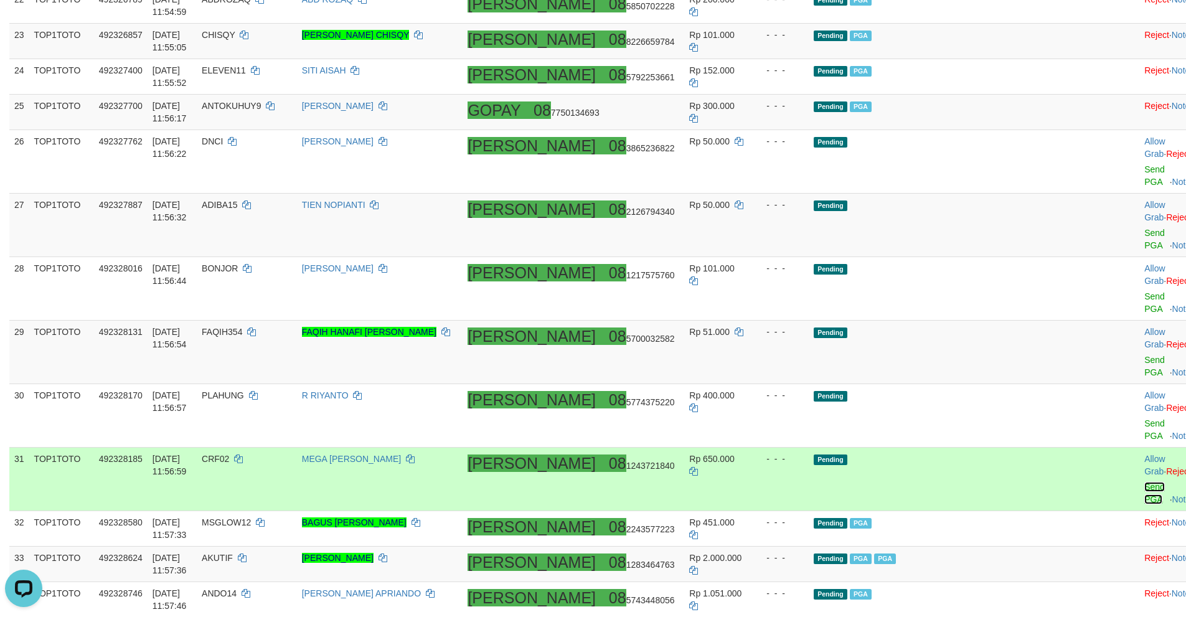
click at [1144, 482] on link "Send PGA" at bounding box center [1154, 493] width 21 height 22
click at [1144, 418] on link "Send PGA" at bounding box center [1154, 429] width 21 height 22
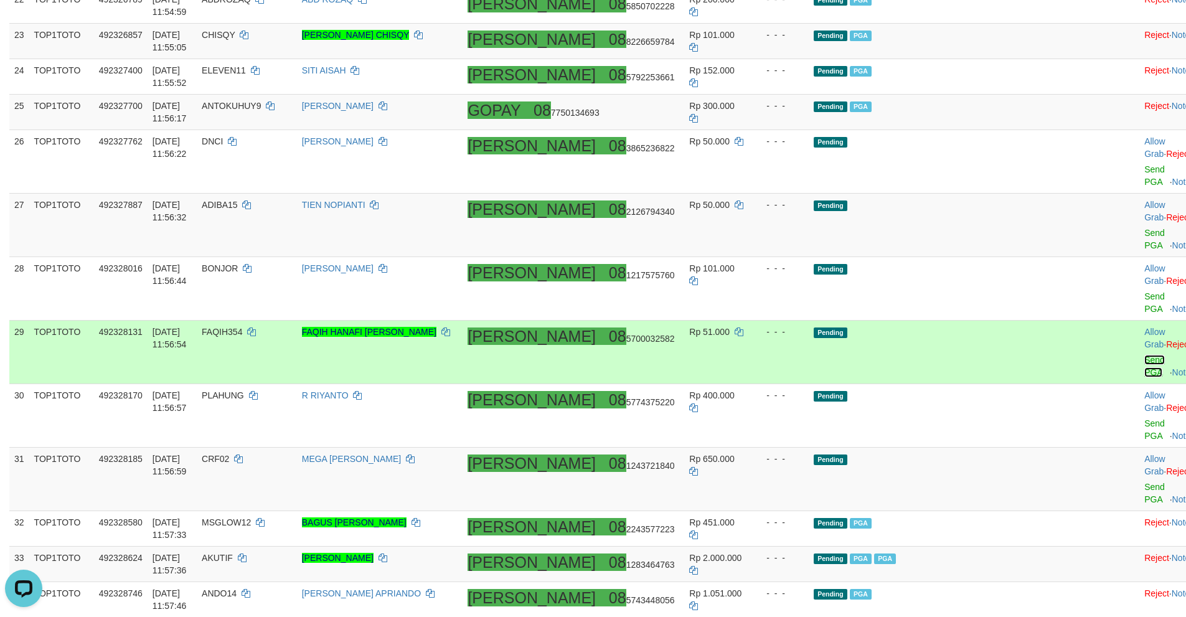
click at [1144, 355] on link "Send PGA" at bounding box center [1154, 366] width 21 height 22
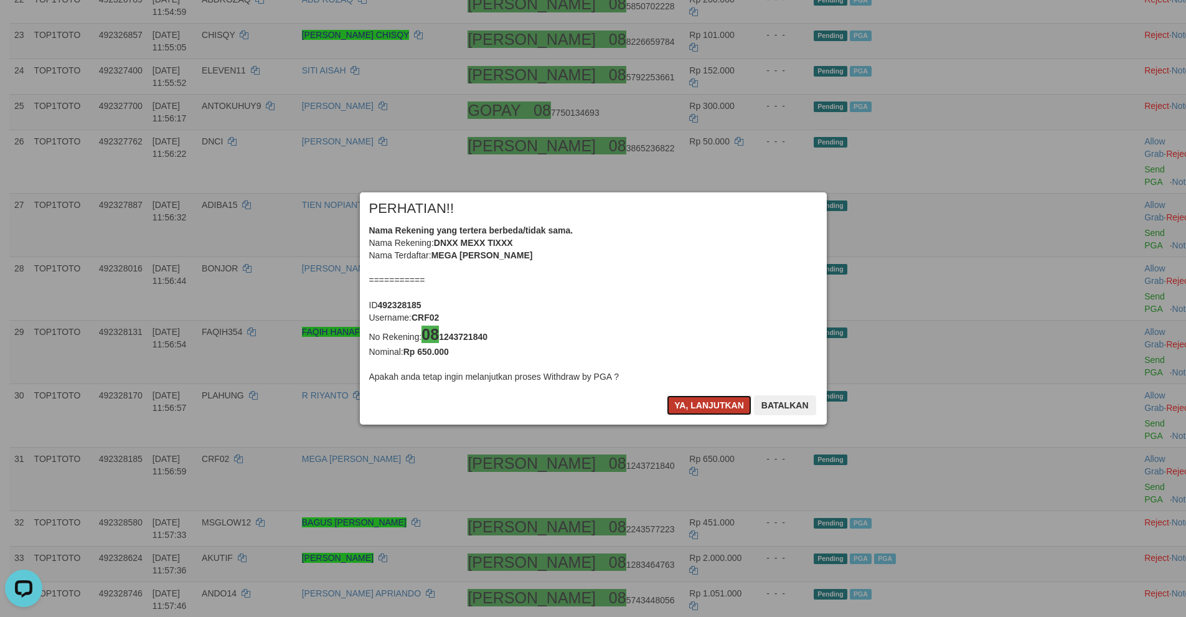
click at [689, 409] on button "Ya, lanjutkan" at bounding box center [709, 405] width 85 height 20
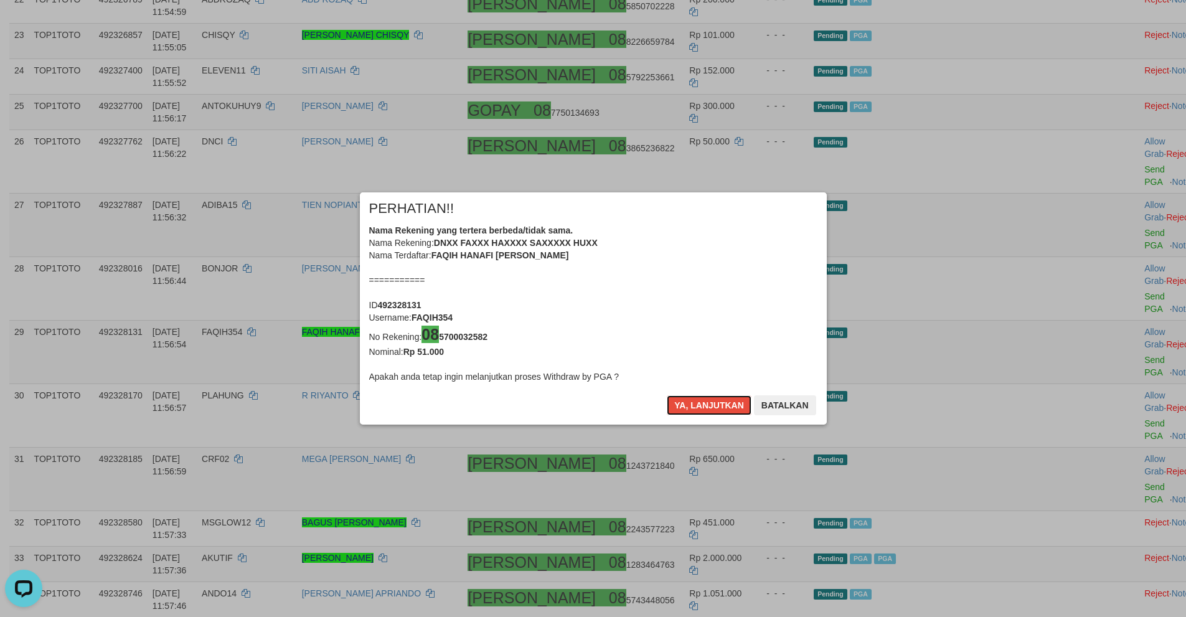
click at [689, 409] on button "Ya, lanjutkan" at bounding box center [709, 405] width 85 height 20
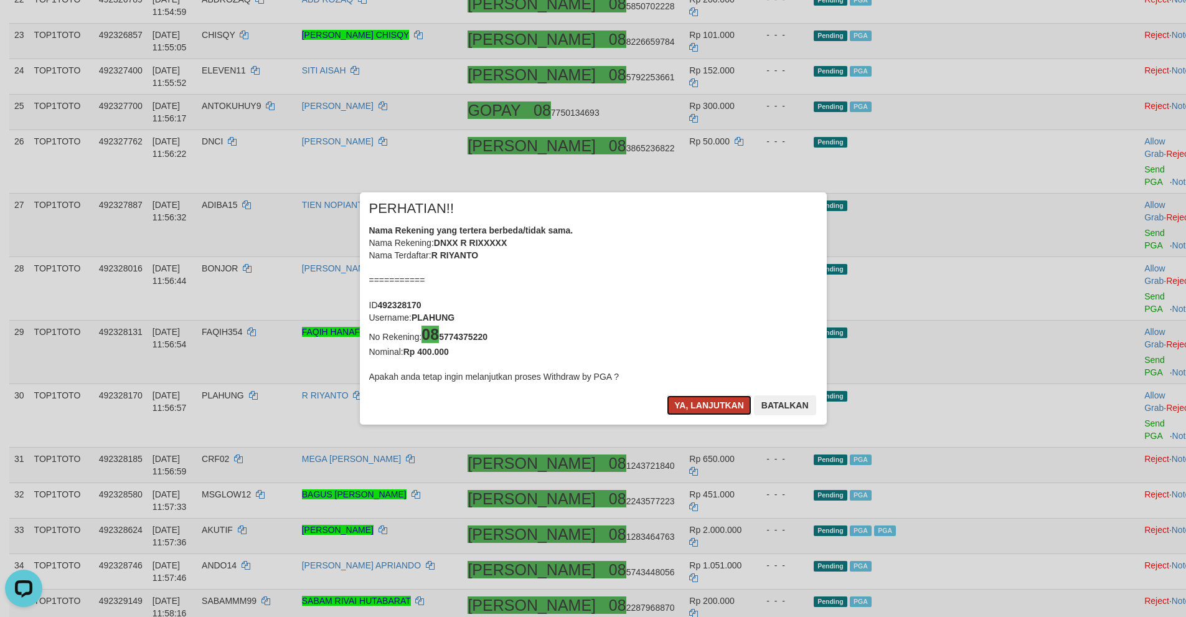
click at [712, 413] on button "Ya, lanjutkan" at bounding box center [709, 405] width 85 height 20
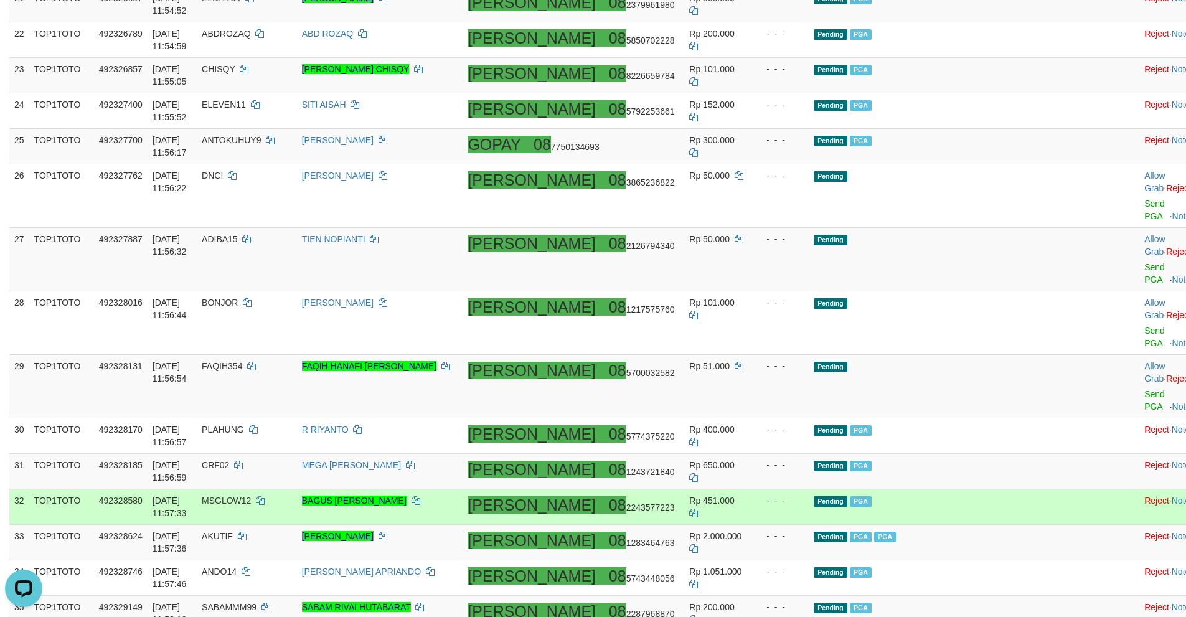
scroll to position [996, 0]
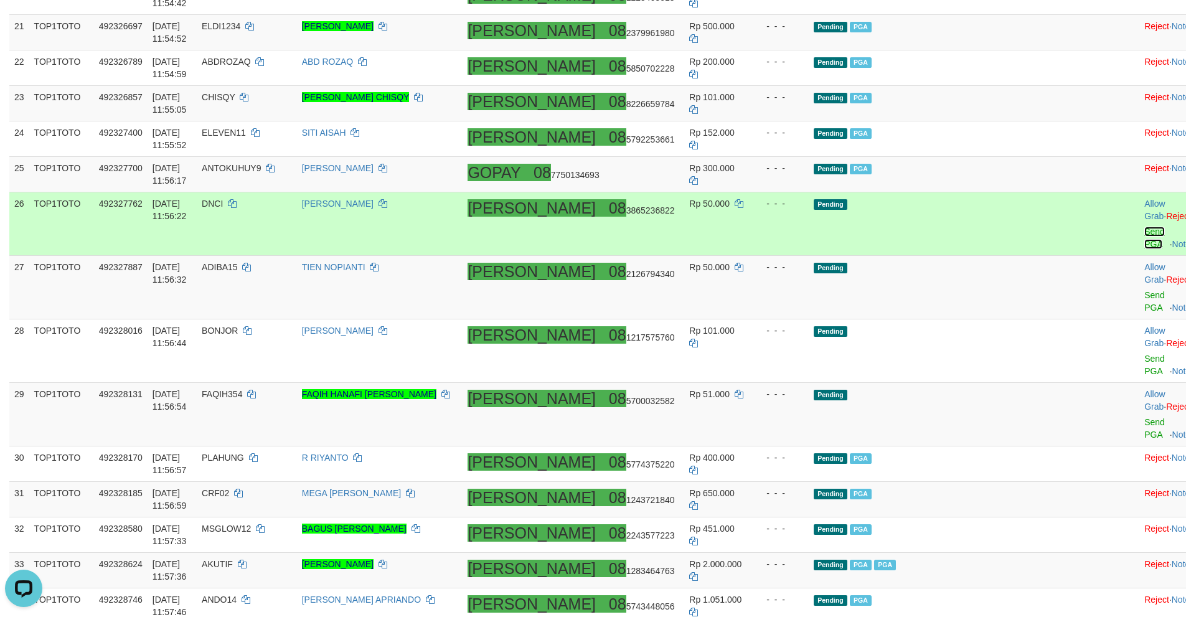
click at [1144, 227] on link "Send PGA" at bounding box center [1154, 238] width 21 height 22
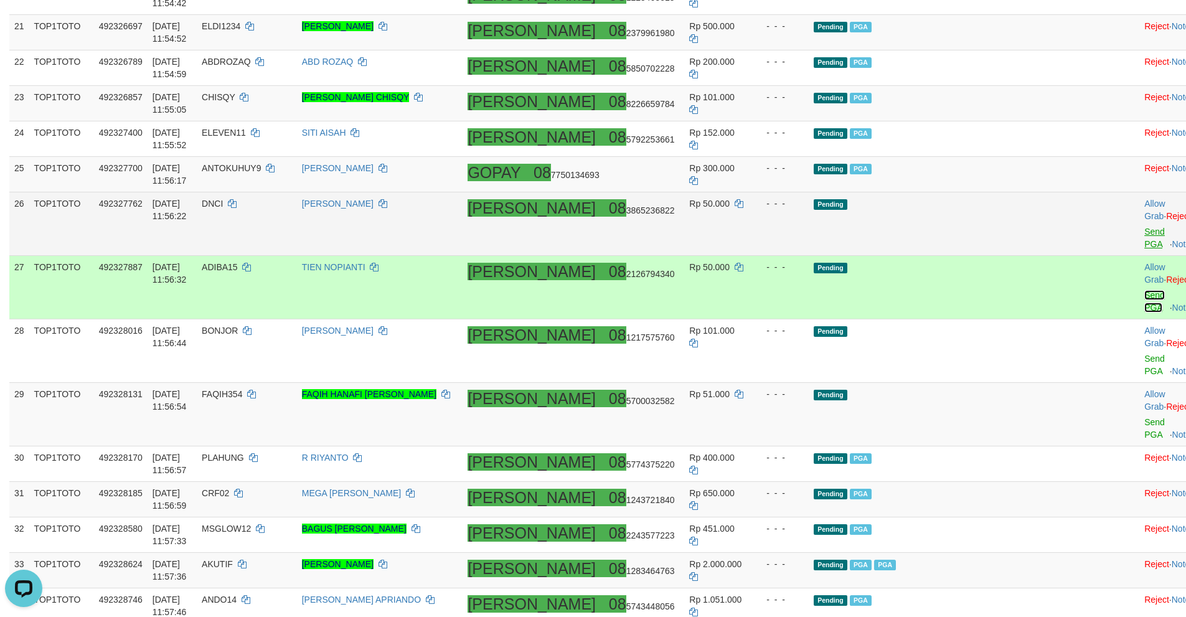
click at [1144, 290] on link "Send PGA" at bounding box center [1154, 301] width 21 height 22
